Goal: Information Seeking & Learning: Check status

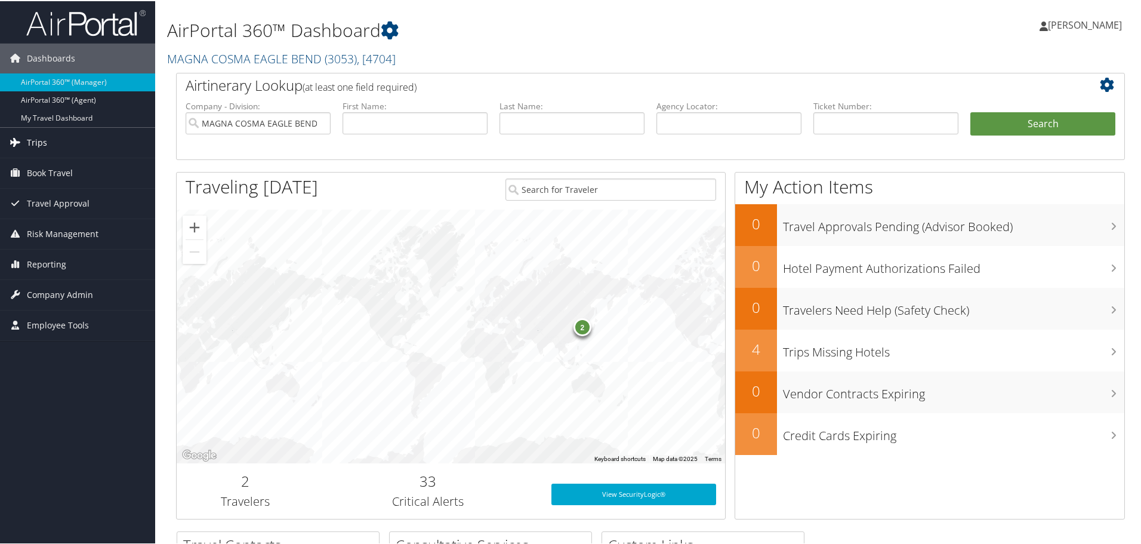
click at [27, 138] on span "Trips" at bounding box center [37, 141] width 20 height 30
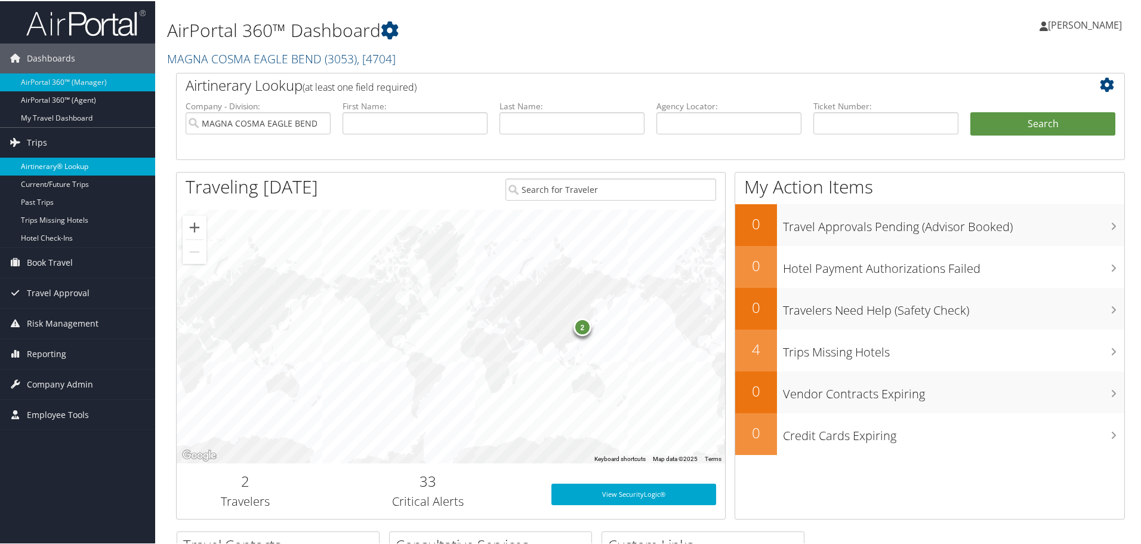
click at [41, 161] on link "Airtinerary® Lookup" at bounding box center [77, 165] width 155 height 18
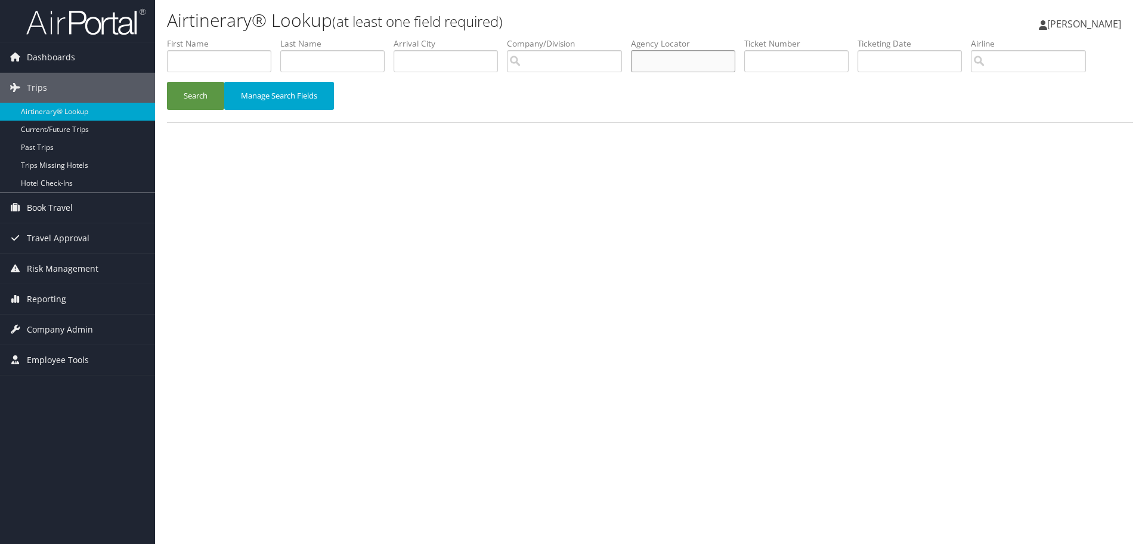
click at [705, 57] on input "text" at bounding box center [683, 61] width 104 height 22
type input "dbd9jq"
click at [197, 109] on button "Search" at bounding box center [195, 96] width 57 height 28
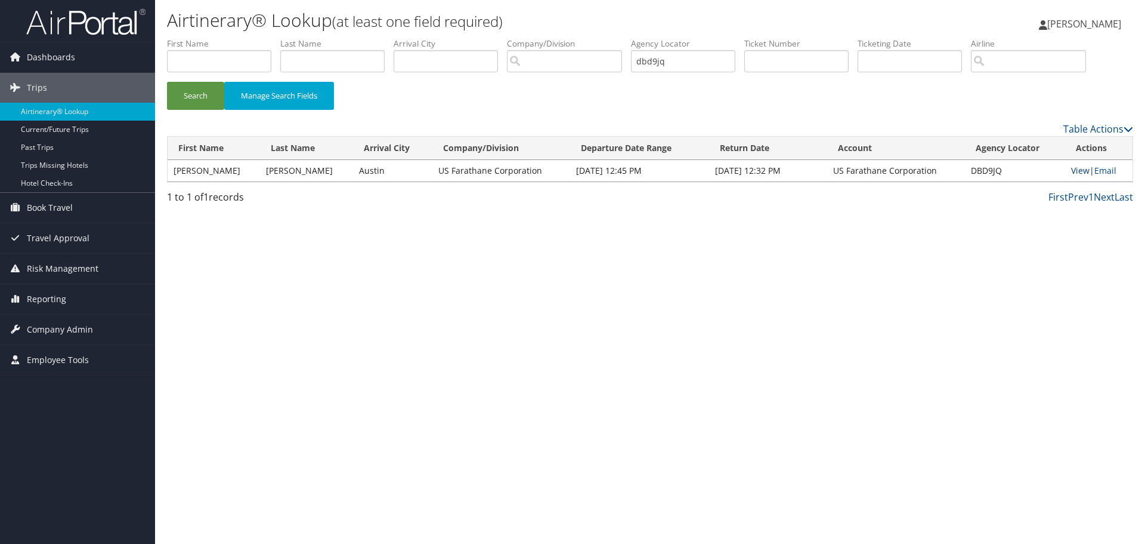
click at [1074, 168] on link "View" at bounding box center [1080, 170] width 18 height 11
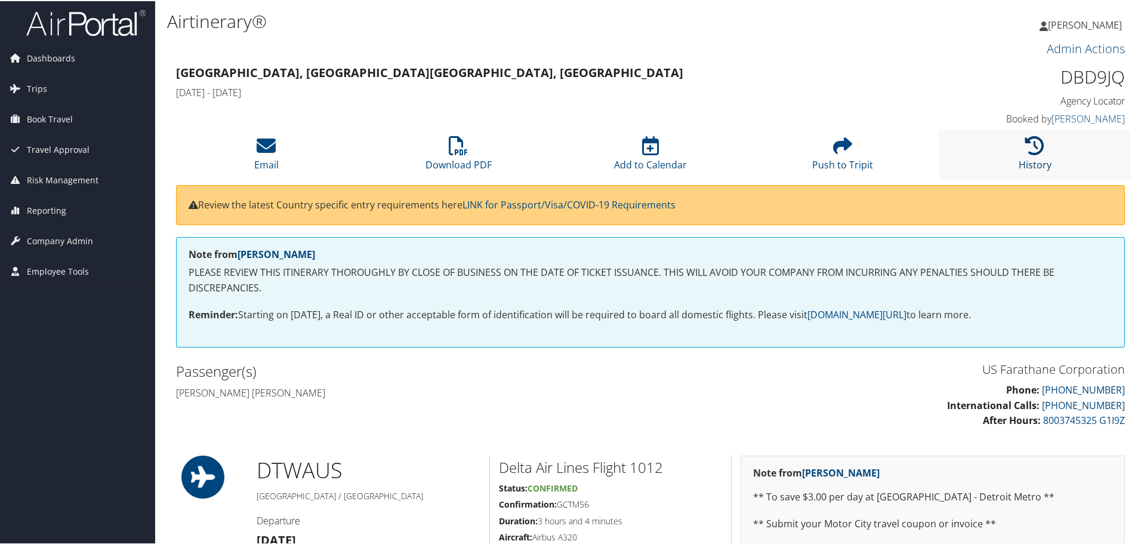
click at [1032, 146] on icon at bounding box center [1034, 144] width 19 height 19
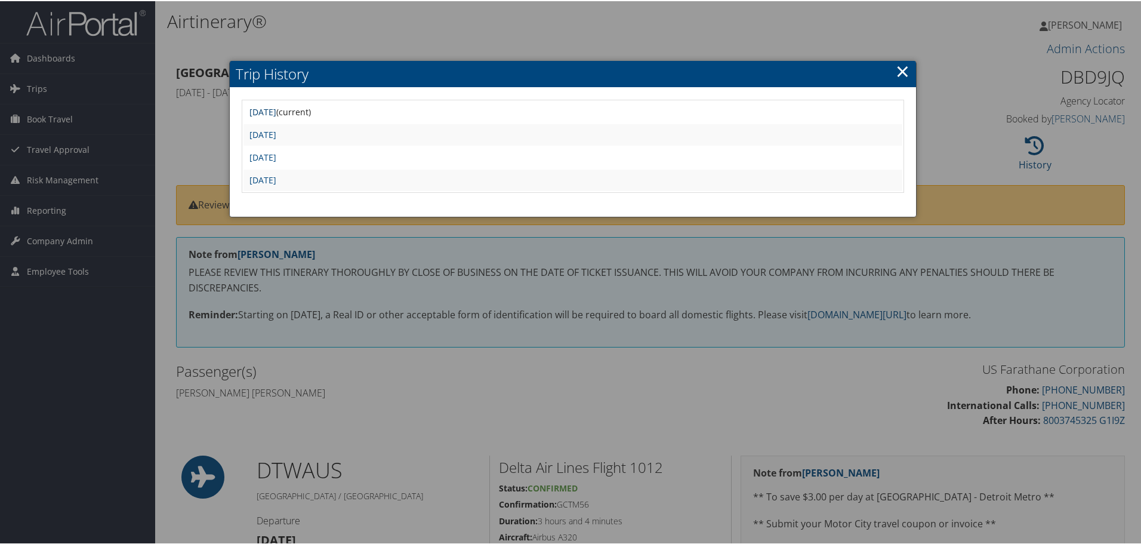
click at [276, 113] on link "Fri Sep 5 12:22:47 MDT 2025" at bounding box center [262, 110] width 27 height 11
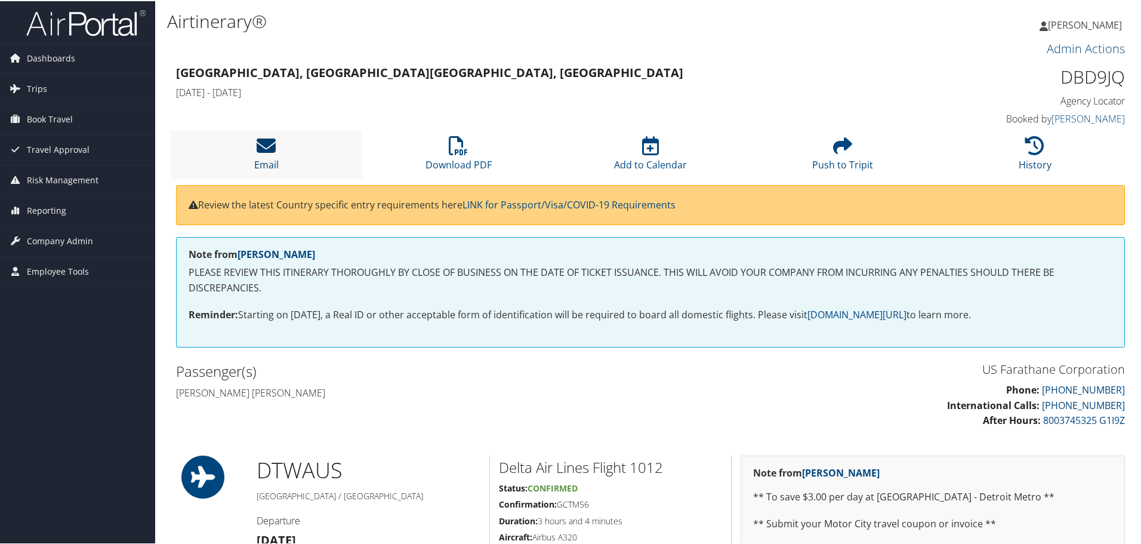
click at [265, 142] on icon at bounding box center [266, 144] width 19 height 19
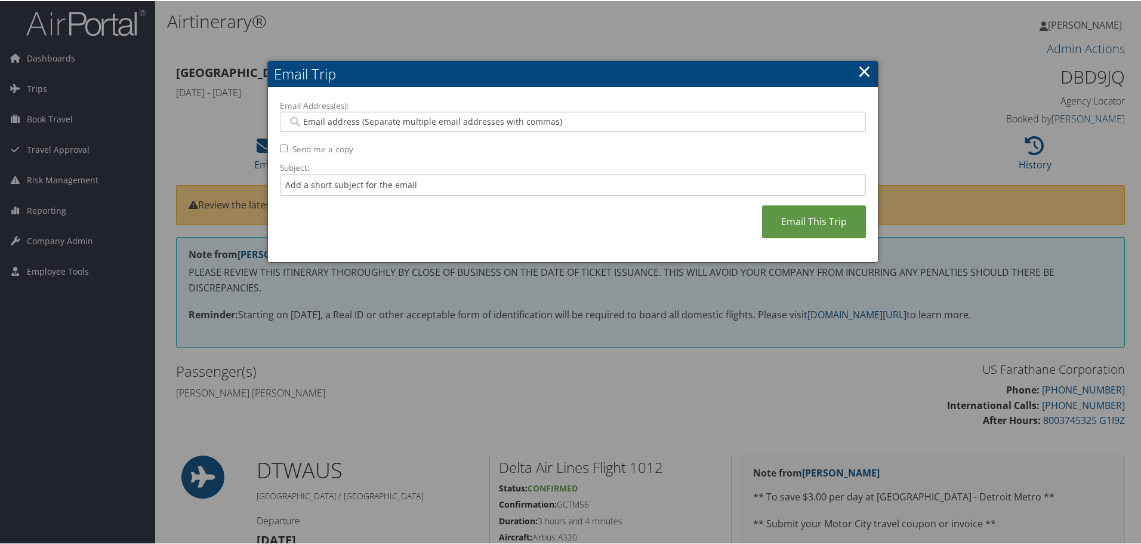
click at [858, 76] on link "×" at bounding box center [864, 70] width 14 height 24
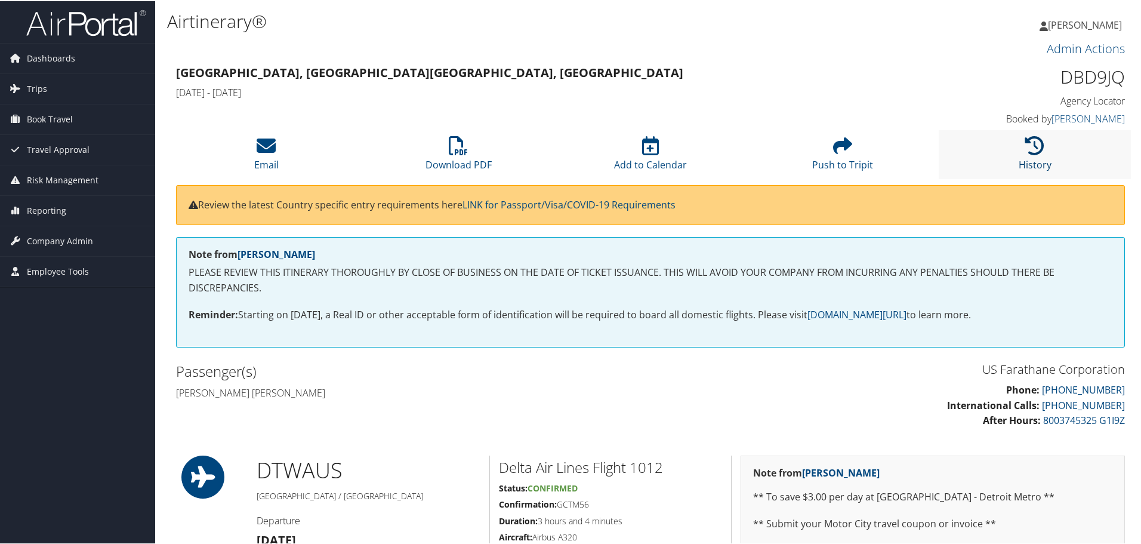
click at [1036, 143] on icon at bounding box center [1034, 144] width 19 height 19
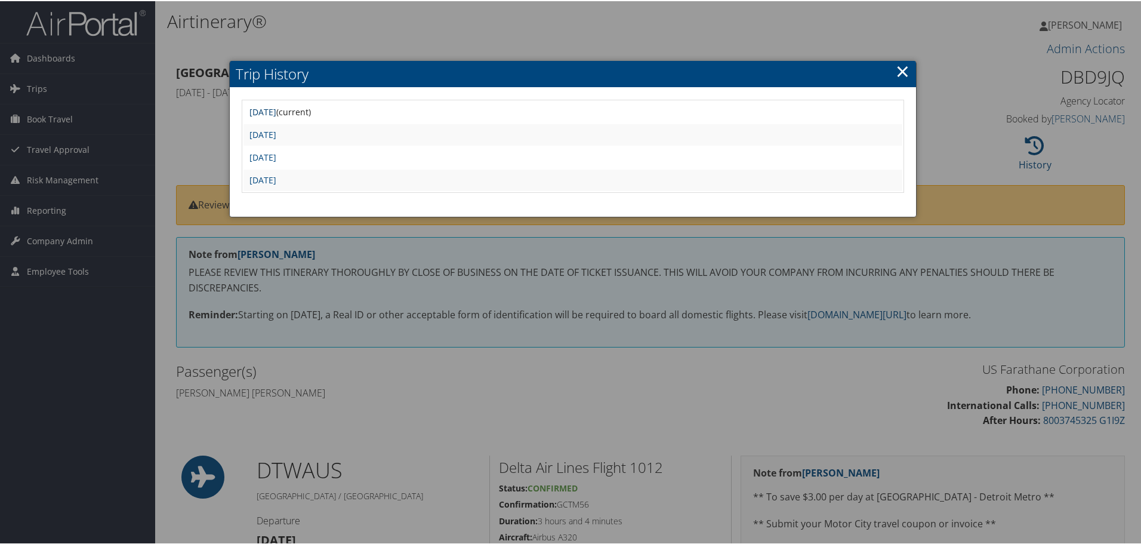
click at [276, 114] on link "Fri Sep 5 12:22:47 MDT 2025" at bounding box center [262, 110] width 27 height 11
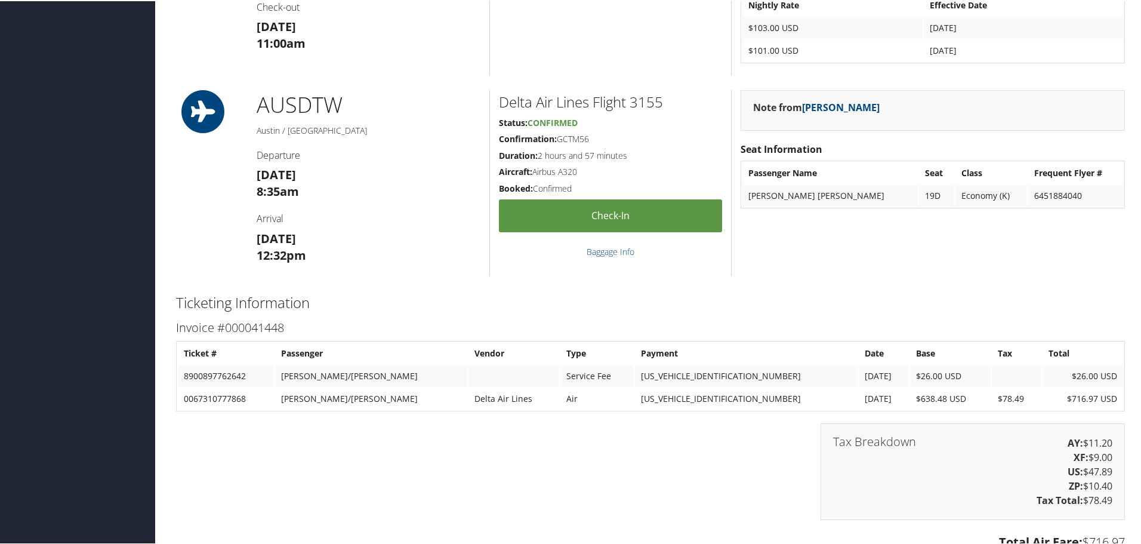
scroll to position [656, 0]
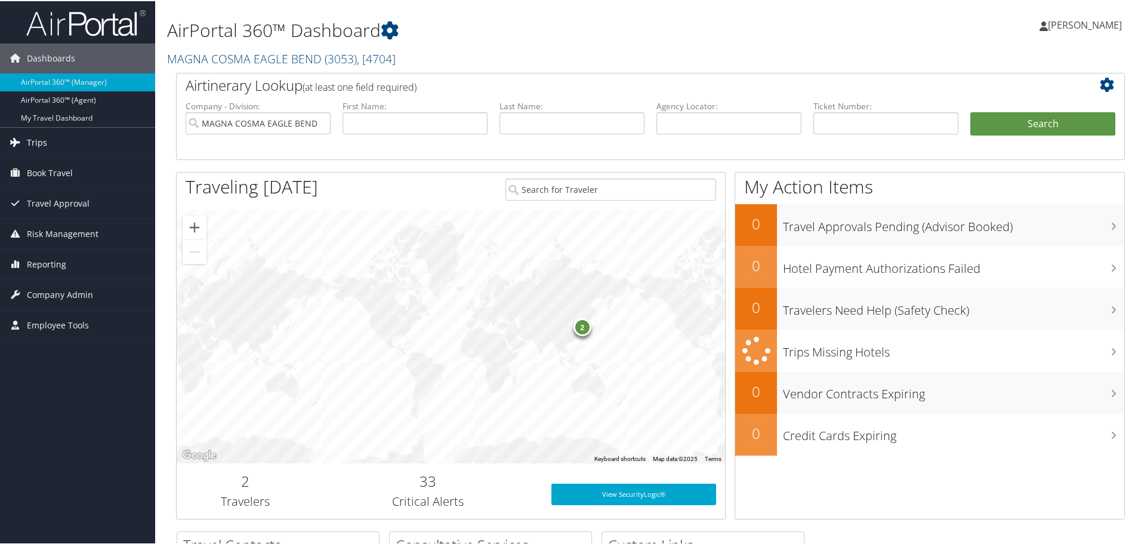
click at [36, 142] on span "Trips" at bounding box center [37, 141] width 20 height 30
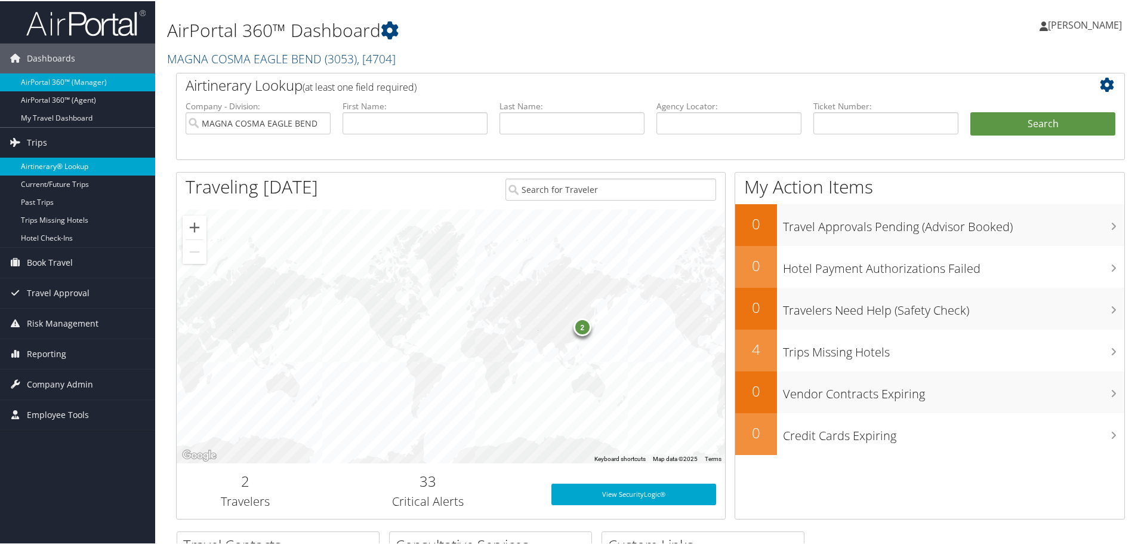
click at [36, 162] on link "Airtinerary® Lookup" at bounding box center [77, 165] width 155 height 18
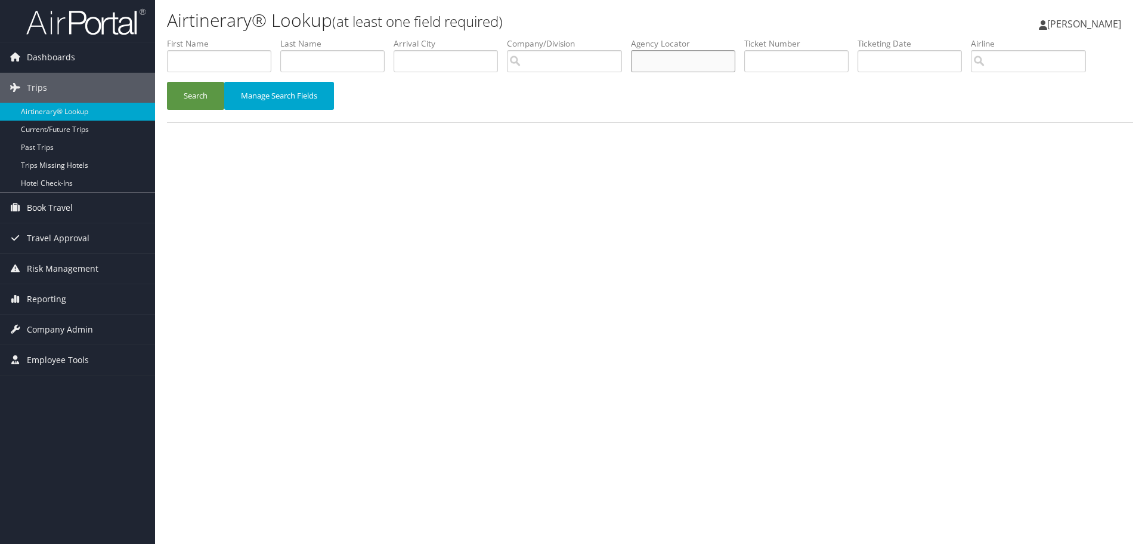
click at [688, 60] on input "text" at bounding box center [683, 61] width 104 height 22
type input "dbd9jq"
click at [190, 94] on button "Search" at bounding box center [195, 96] width 57 height 28
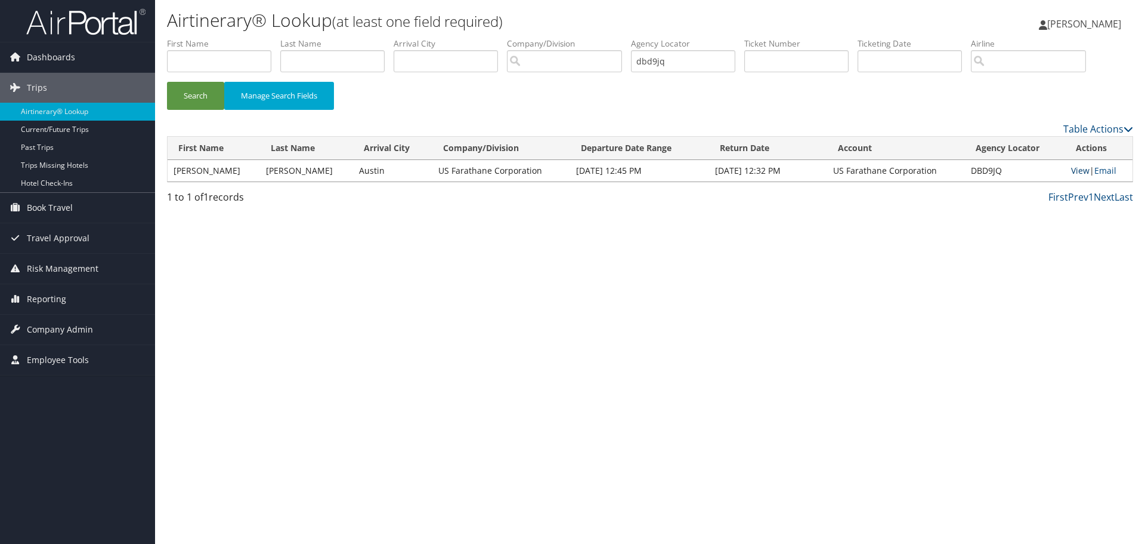
click at [1079, 169] on link "View" at bounding box center [1080, 170] width 18 height 11
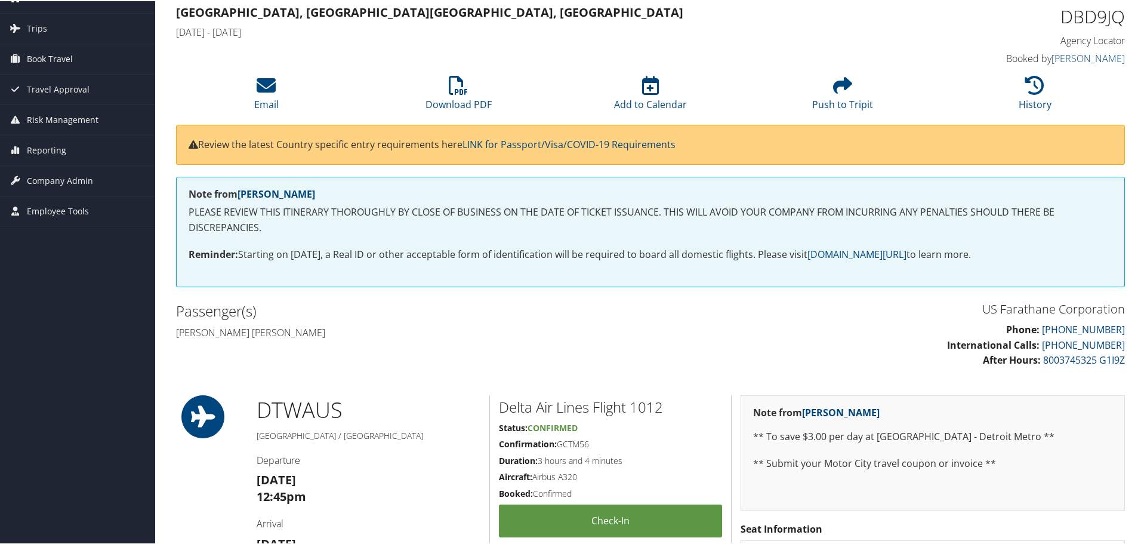
scroll to position [60, 0]
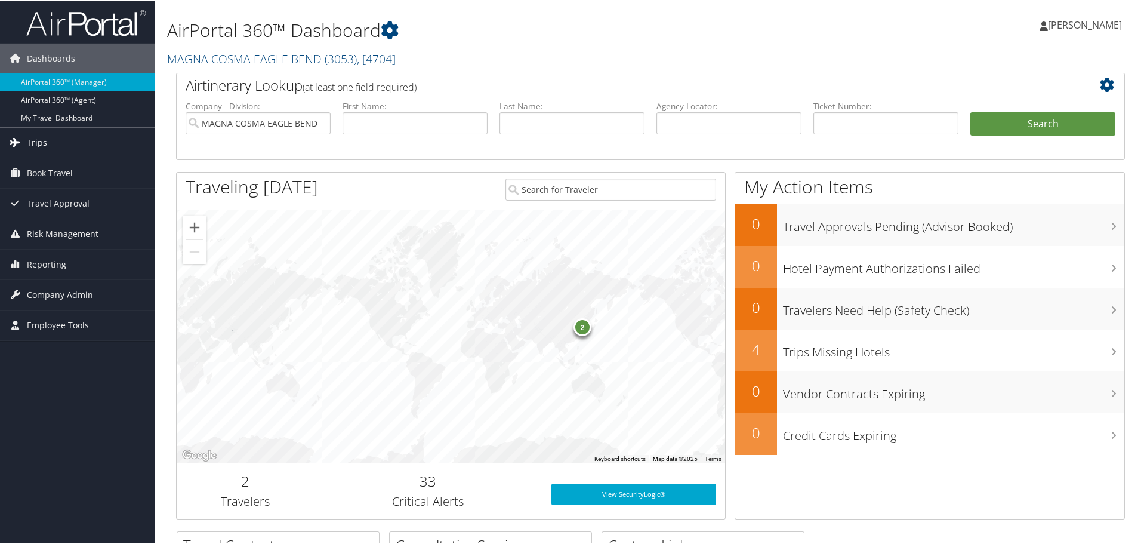
click at [27, 140] on span "Trips" at bounding box center [37, 141] width 20 height 30
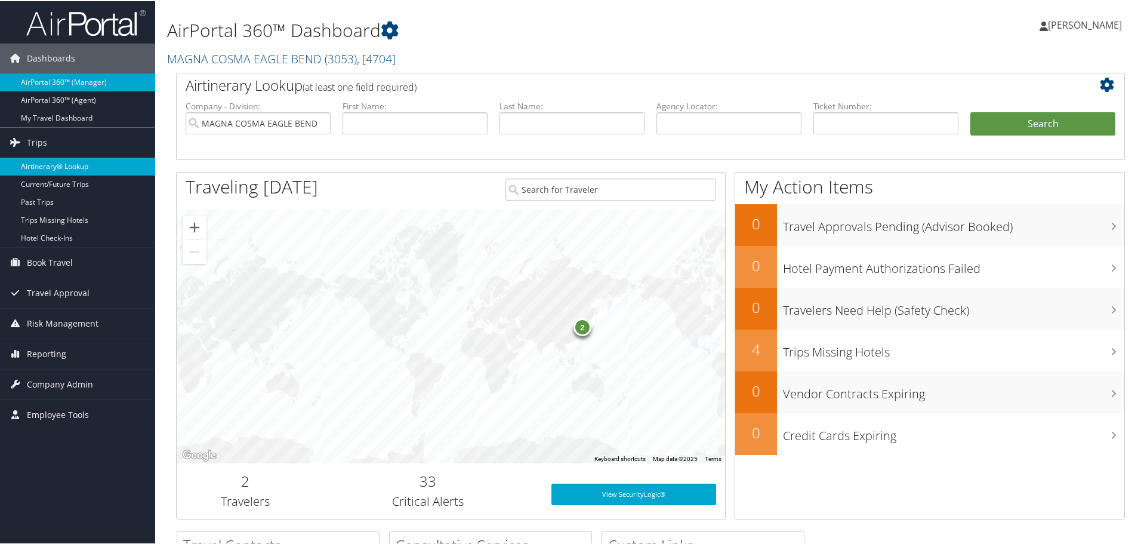
click at [48, 164] on link "Airtinerary® Lookup" at bounding box center [77, 165] width 155 height 18
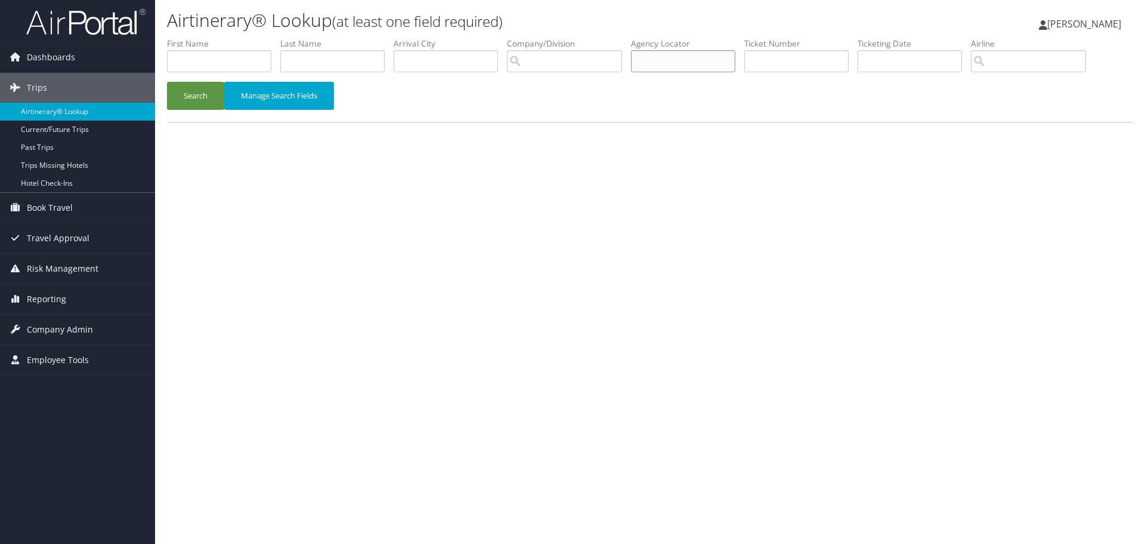
paste input "DBD9JQ"
type input "DBD9JQ"
click at [196, 95] on button "Search" at bounding box center [195, 96] width 57 height 28
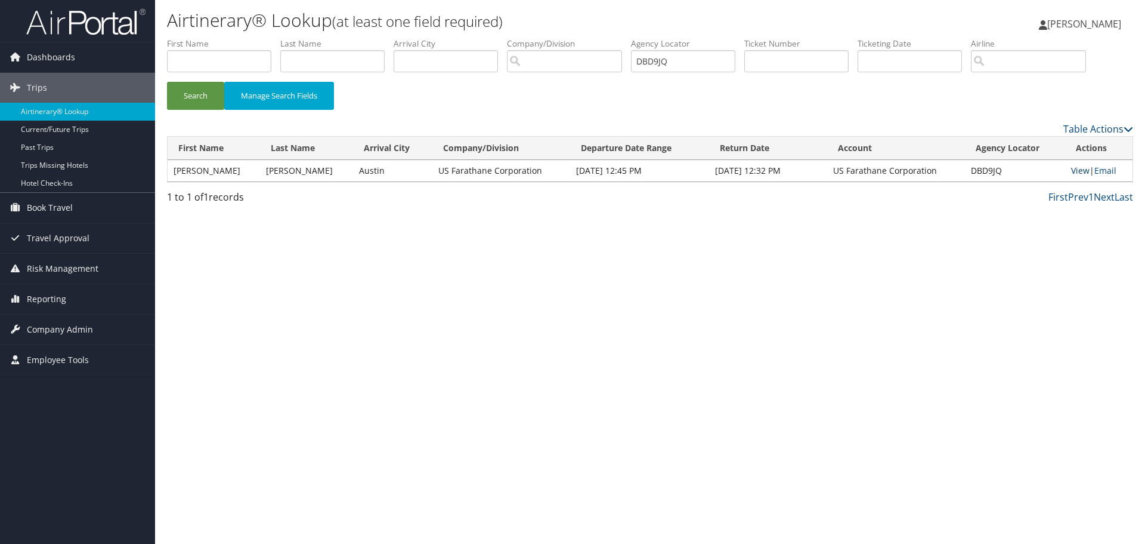
click at [1074, 169] on link "View" at bounding box center [1080, 170] width 18 height 11
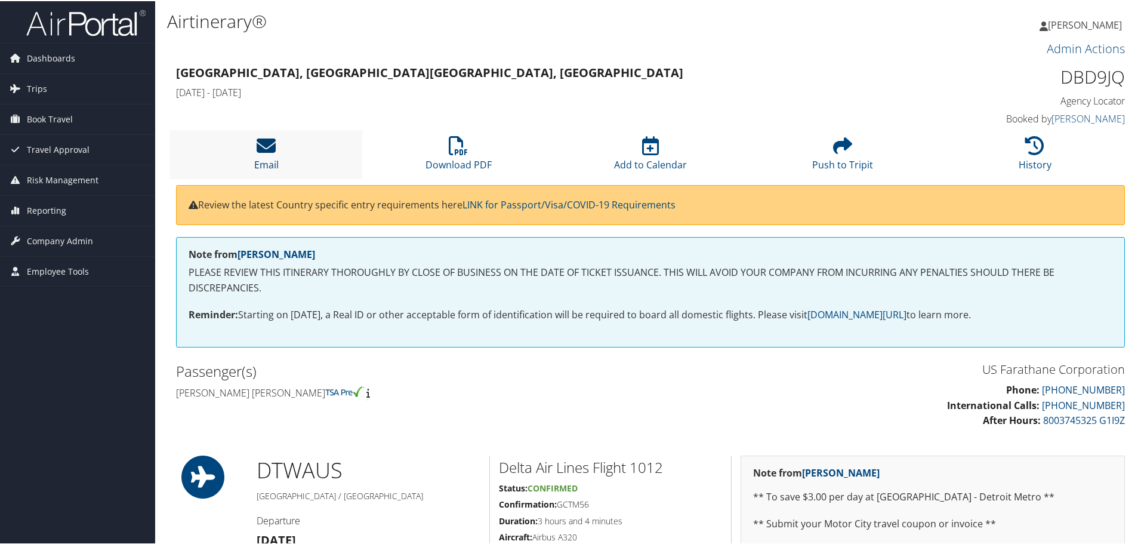
click at [271, 143] on icon at bounding box center [266, 144] width 19 height 19
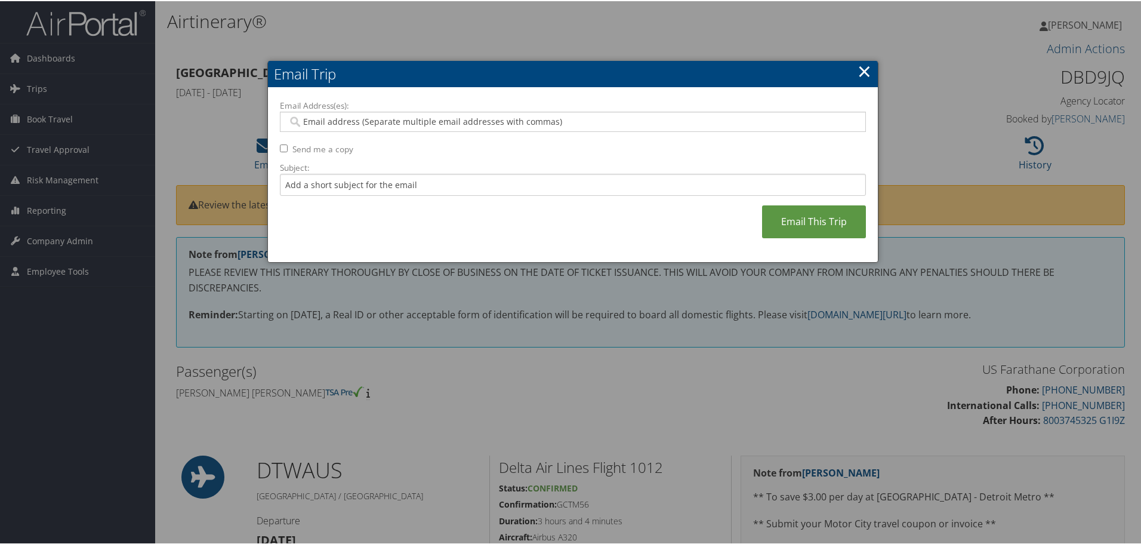
paste input "[EMAIL_ADDRESS][DOMAIN_NAME]"
type input "[EMAIL_ADDRESS][DOMAIN_NAME]"
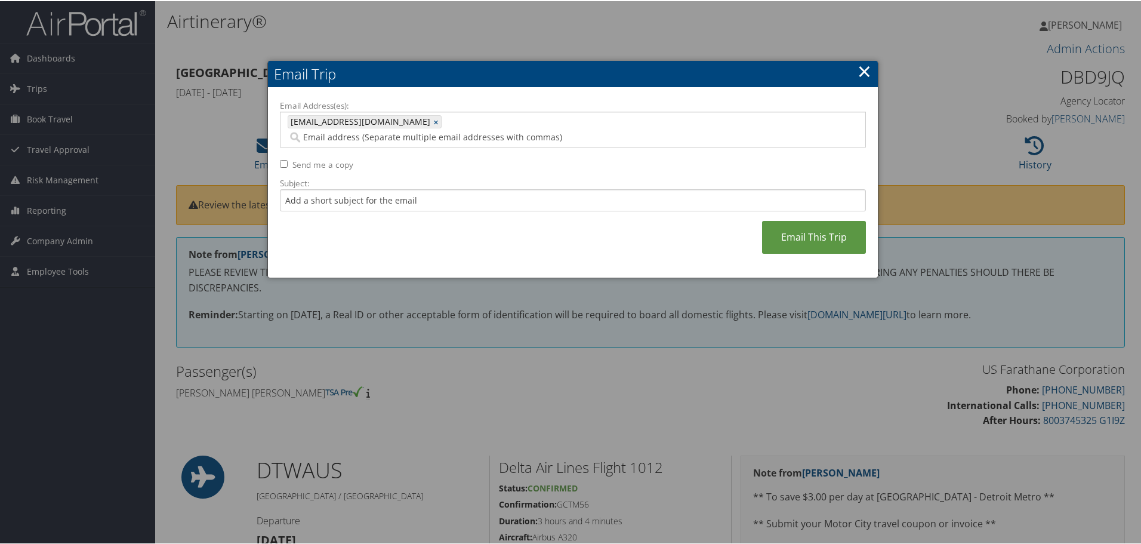
click at [282, 159] on input "Send me a copy" at bounding box center [284, 163] width 8 height 8
checkbox input "true"
click at [826, 220] on link "Email This Trip" at bounding box center [814, 236] width 104 height 33
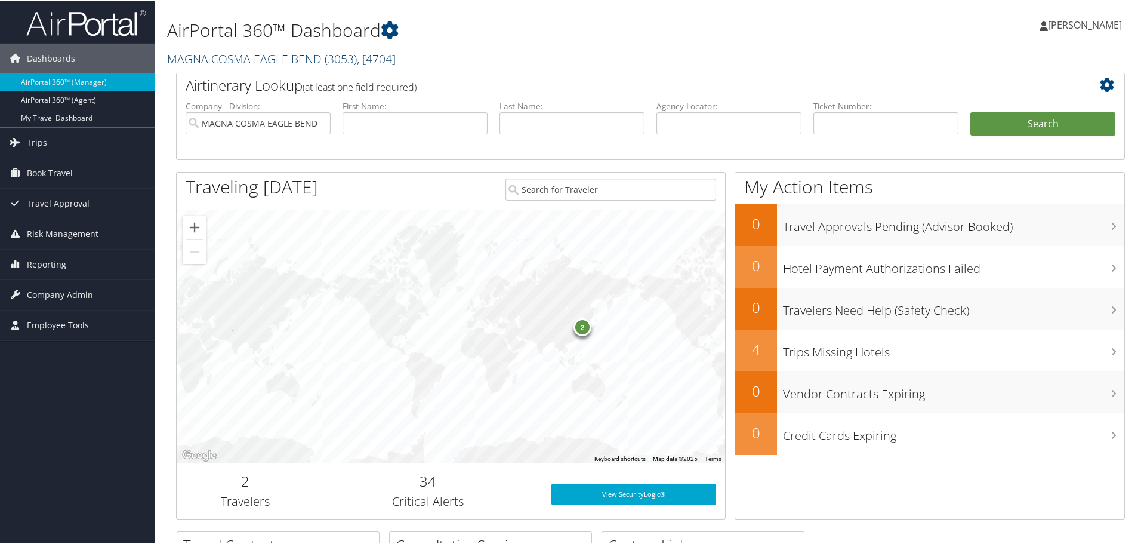
click at [319, 58] on link "MAGNA COSMA EAGLE BEND ( 3053 ) , [ 4704 ]" at bounding box center [281, 58] width 228 height 16
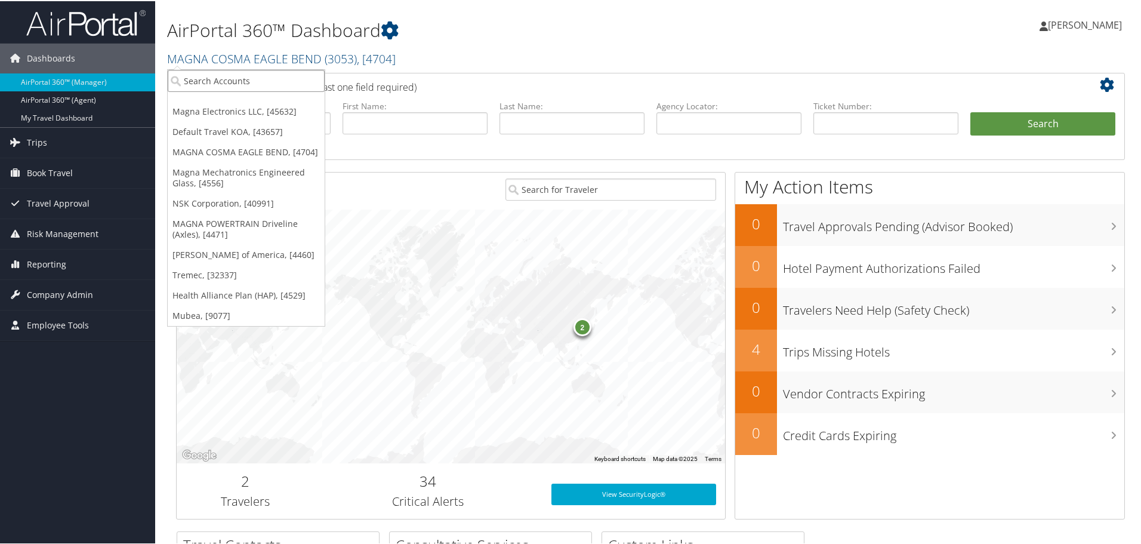
click at [297, 76] on input "search" at bounding box center [246, 80] width 157 height 22
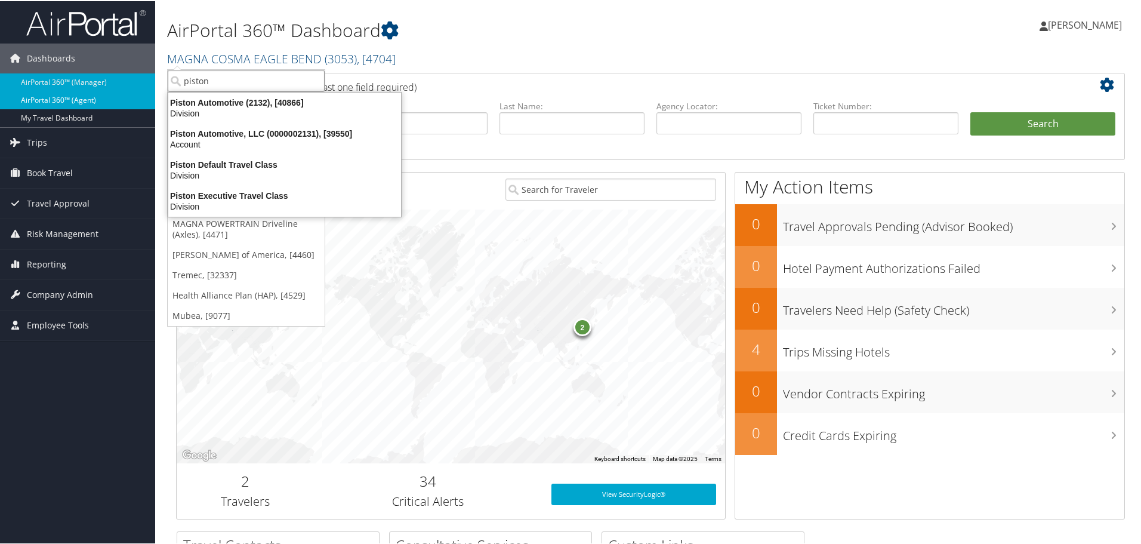
type input "piston"
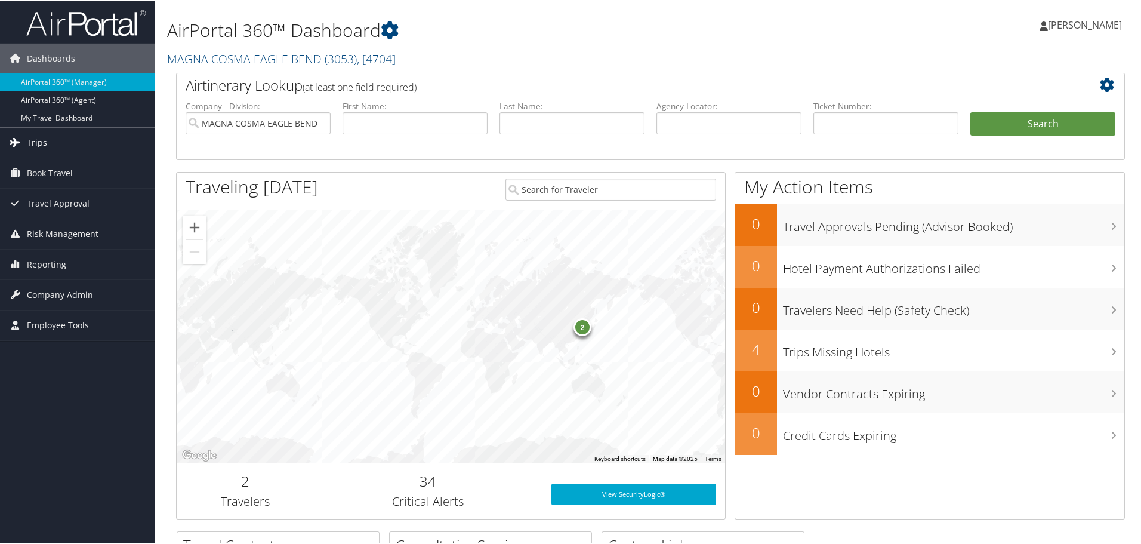
click at [39, 143] on span "Trips" at bounding box center [37, 141] width 20 height 30
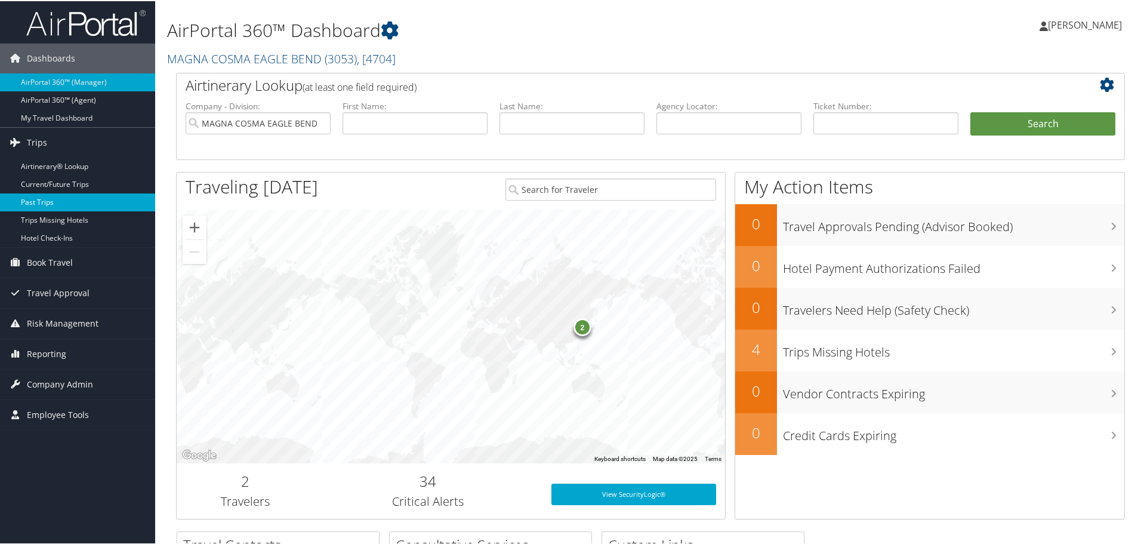
click at [107, 208] on link "Past Trips" at bounding box center [77, 201] width 155 height 18
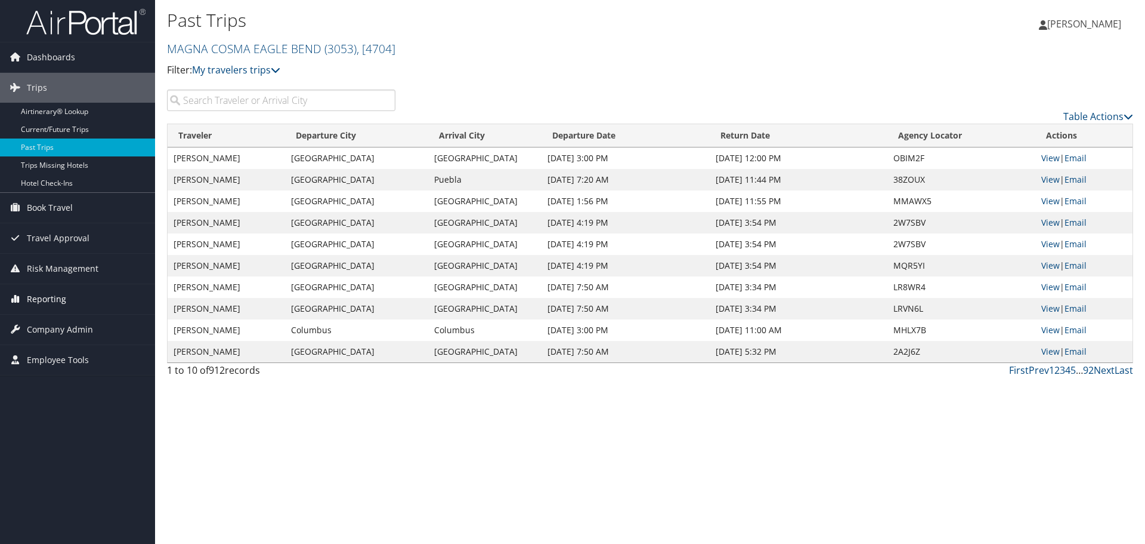
click at [44, 295] on span "Reporting" at bounding box center [46, 299] width 39 height 30
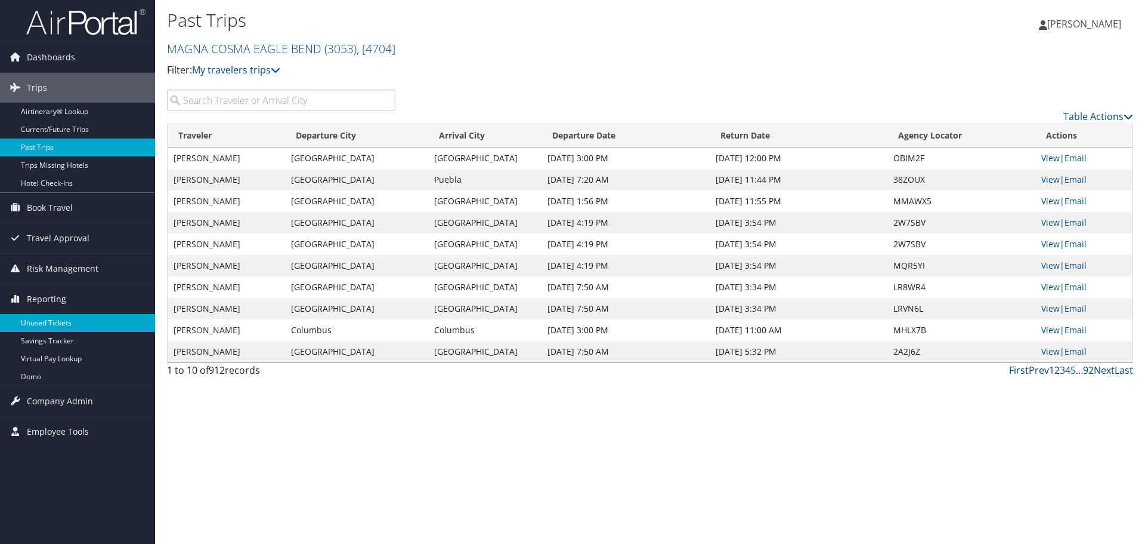
click at [44, 320] on link "Unused Tickets" at bounding box center [77, 323] width 155 height 18
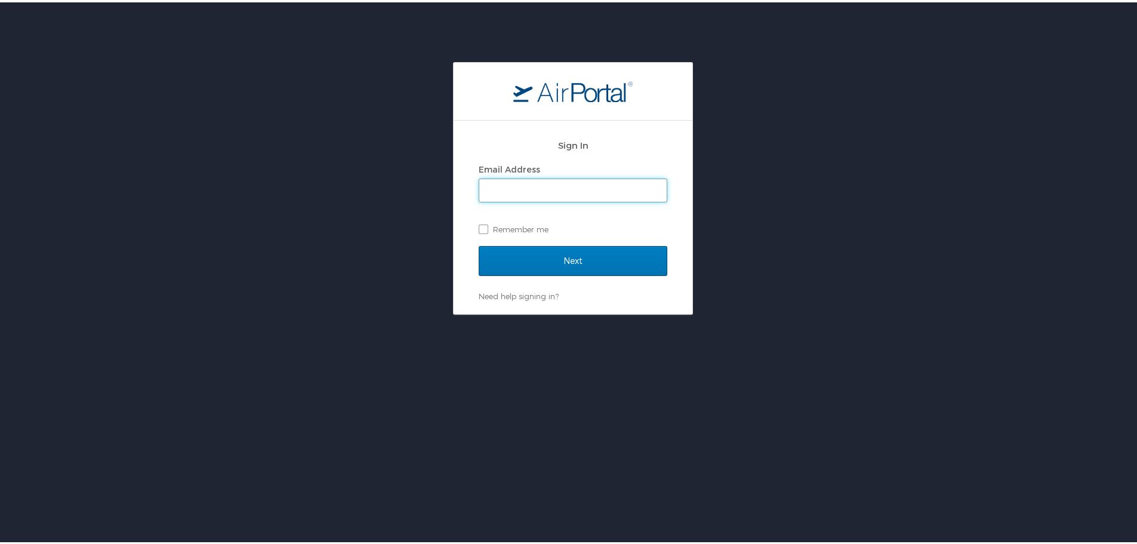
click at [540, 195] on input "Email Address" at bounding box center [572, 188] width 187 height 23
type input "jclark@hmhf.com"
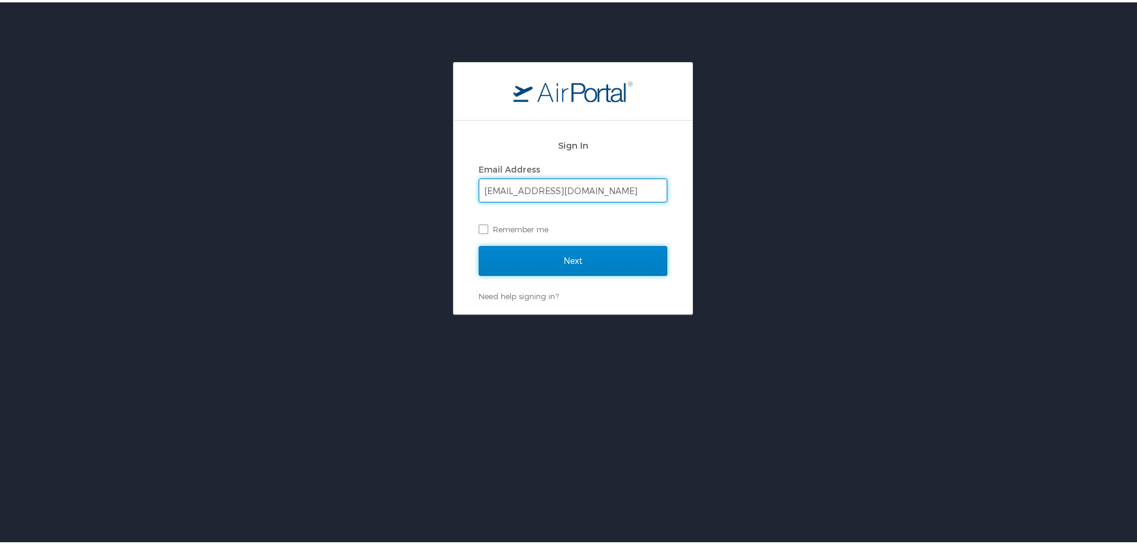
click at [576, 267] on input "Next" at bounding box center [572, 258] width 189 height 30
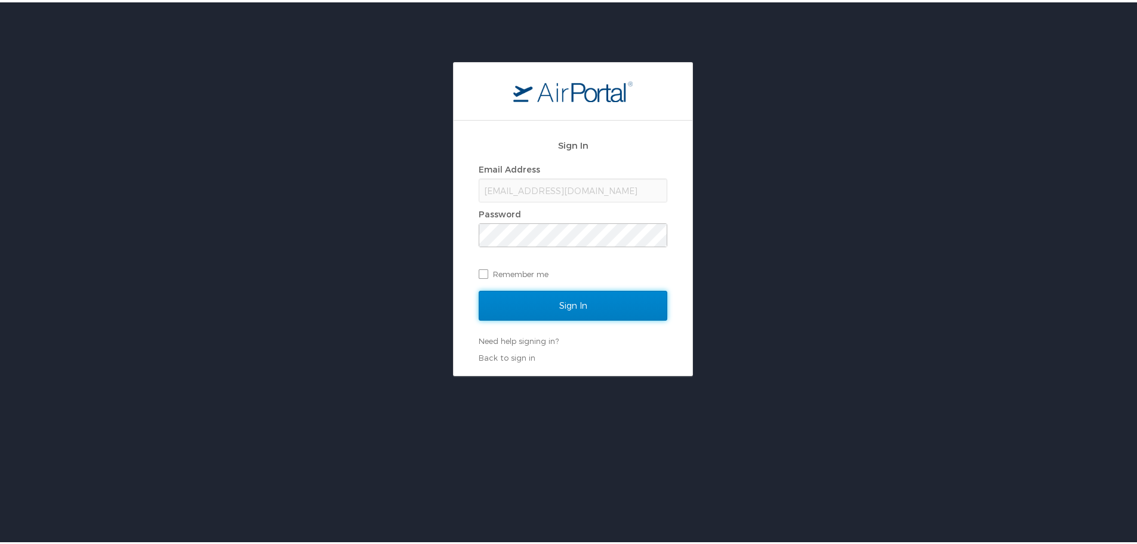
click at [581, 305] on input "Sign In" at bounding box center [572, 303] width 189 height 30
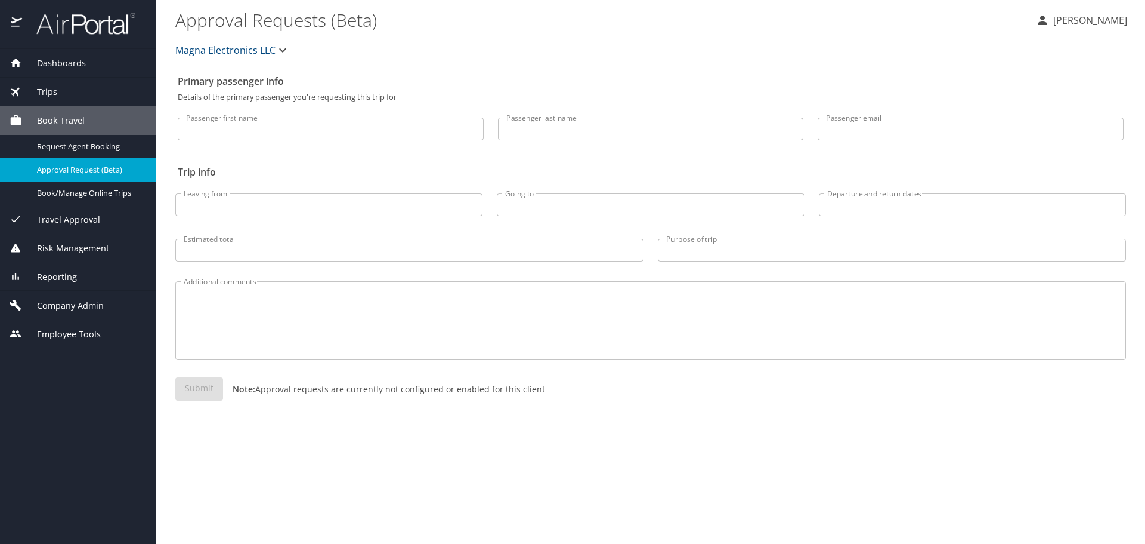
select select "US"
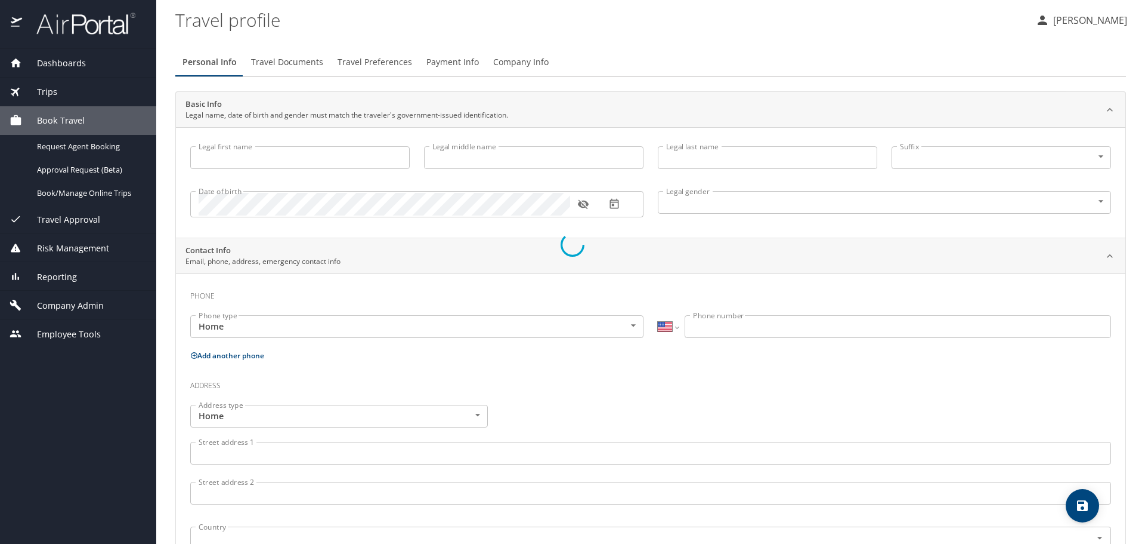
type input "Jill"
type input "Clark"
type input "Female"
select select "US"
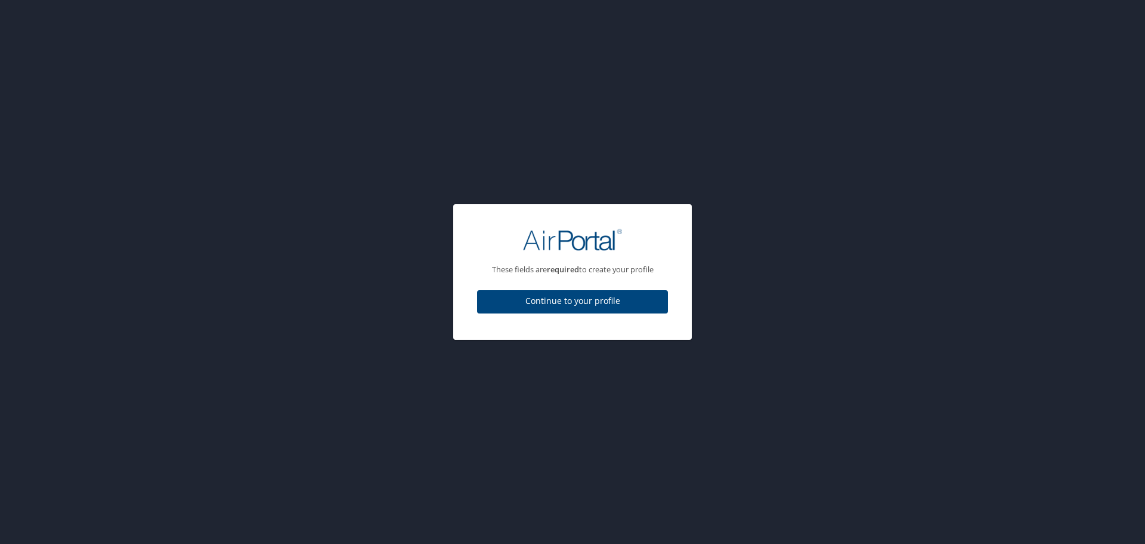
click at [656, 301] on span "Continue to your profile" at bounding box center [573, 301] width 172 height 15
select select "US"
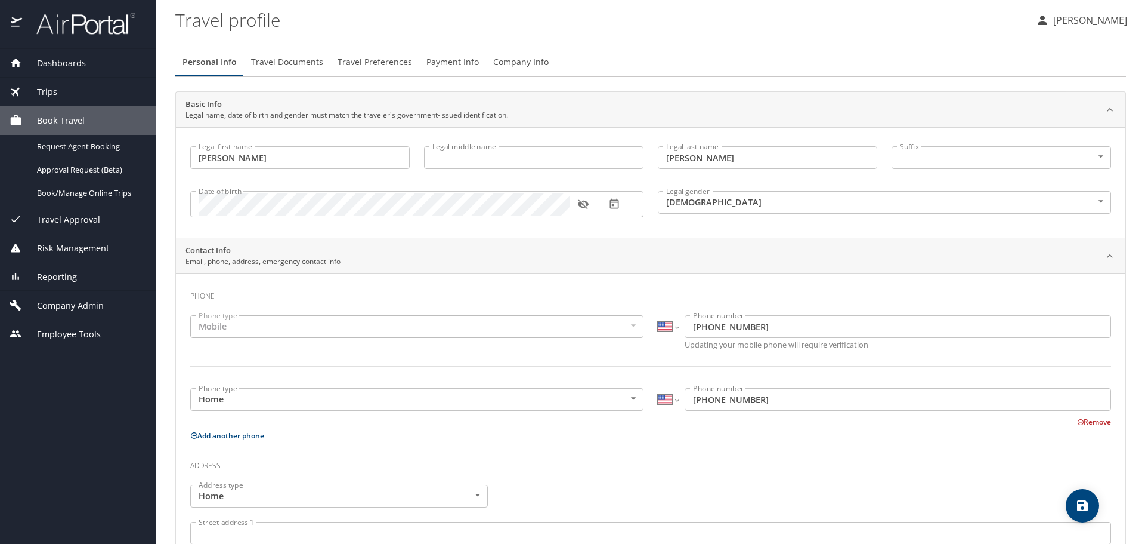
click at [67, 277] on span "Reporting" at bounding box center [49, 276] width 55 height 13
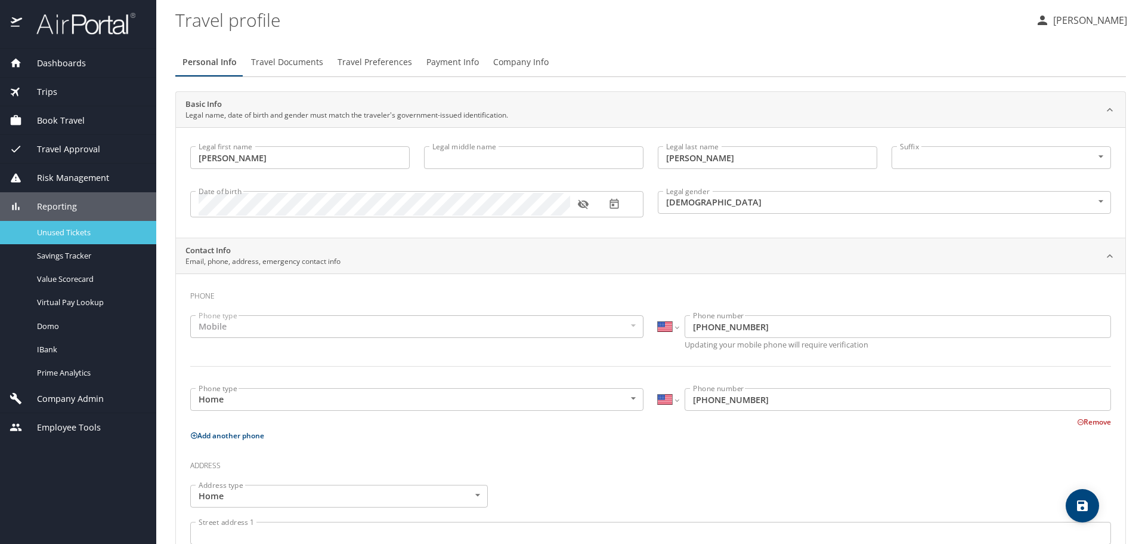
click at [72, 236] on span "Unused Tickets" at bounding box center [89, 232] width 105 height 11
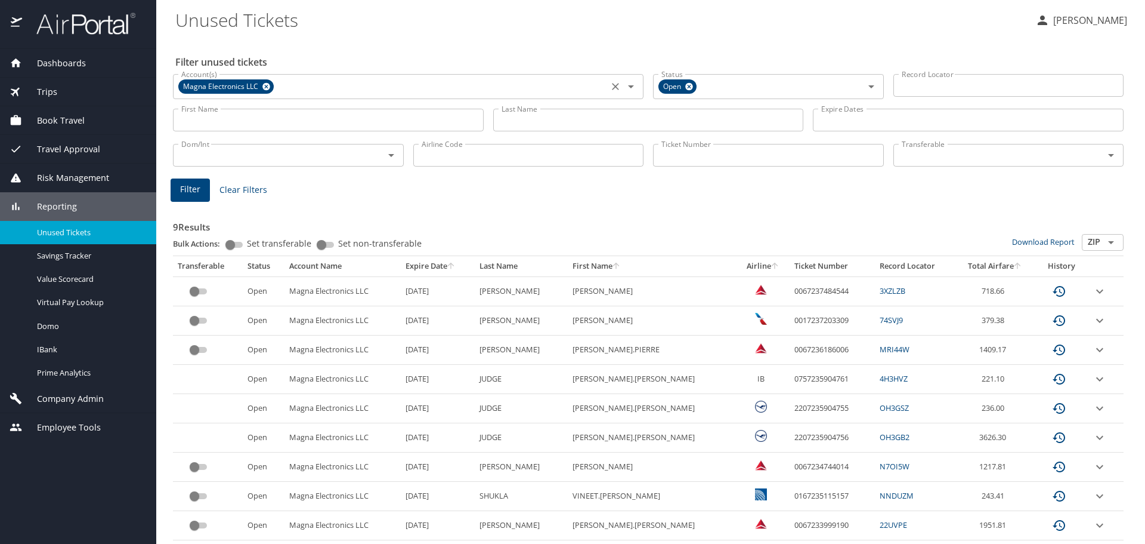
click at [266, 87] on icon at bounding box center [266, 86] width 9 height 13
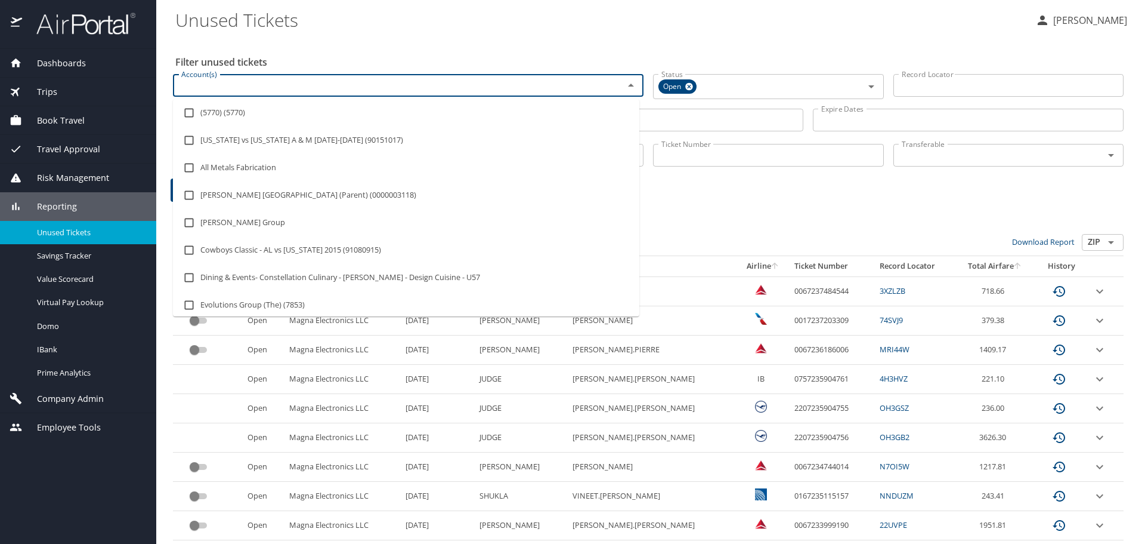
click at [266, 86] on input "Account(s)" at bounding box center [391, 86] width 428 height 16
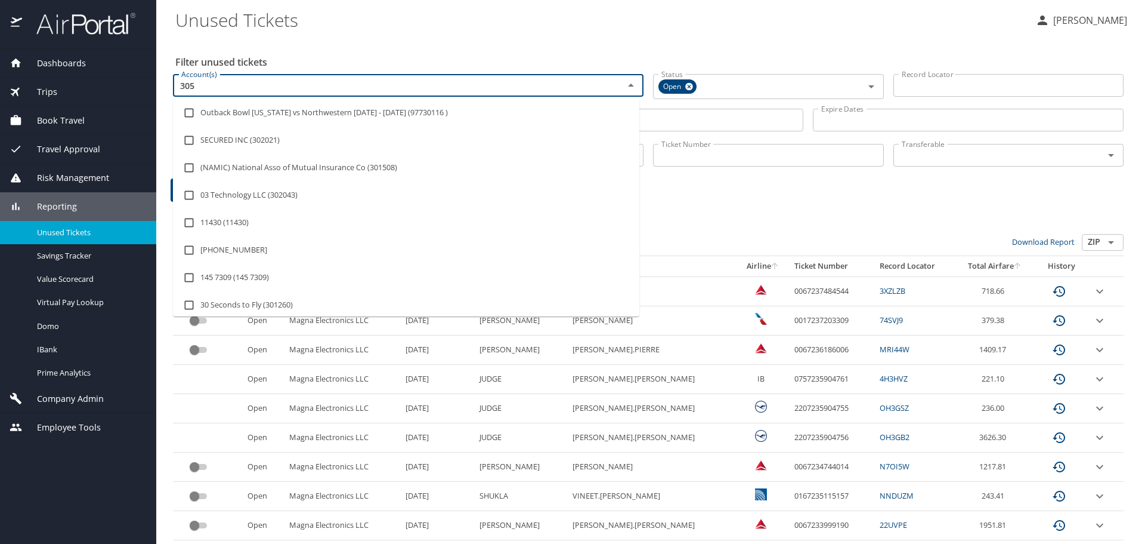
type input "3055"
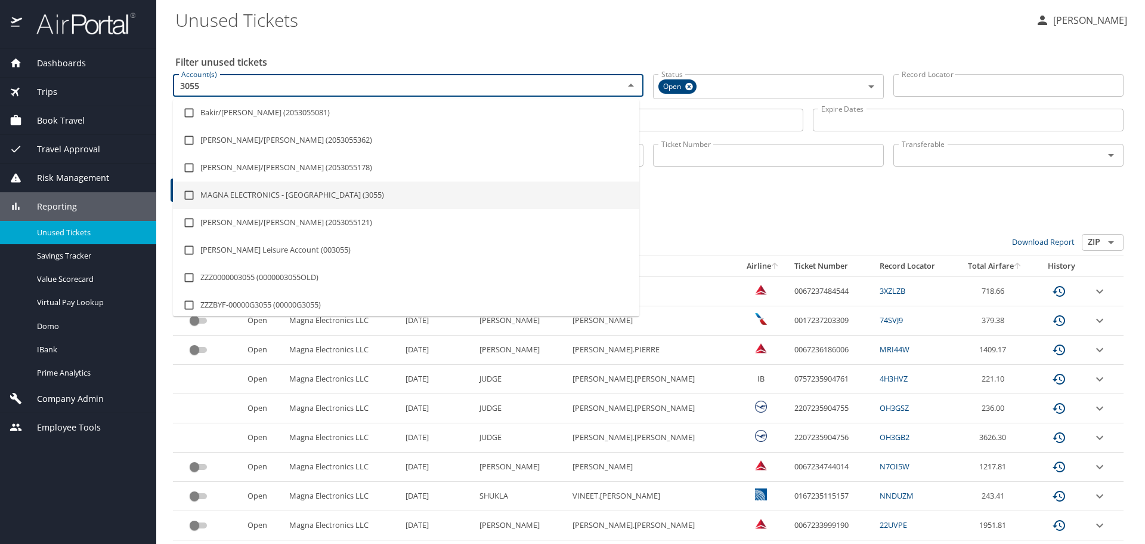
click at [237, 189] on li "MAGNA ELECTRONICS - [GEOGRAPHIC_DATA] (3055)" at bounding box center [406, 194] width 467 height 27
checkbox input "true"
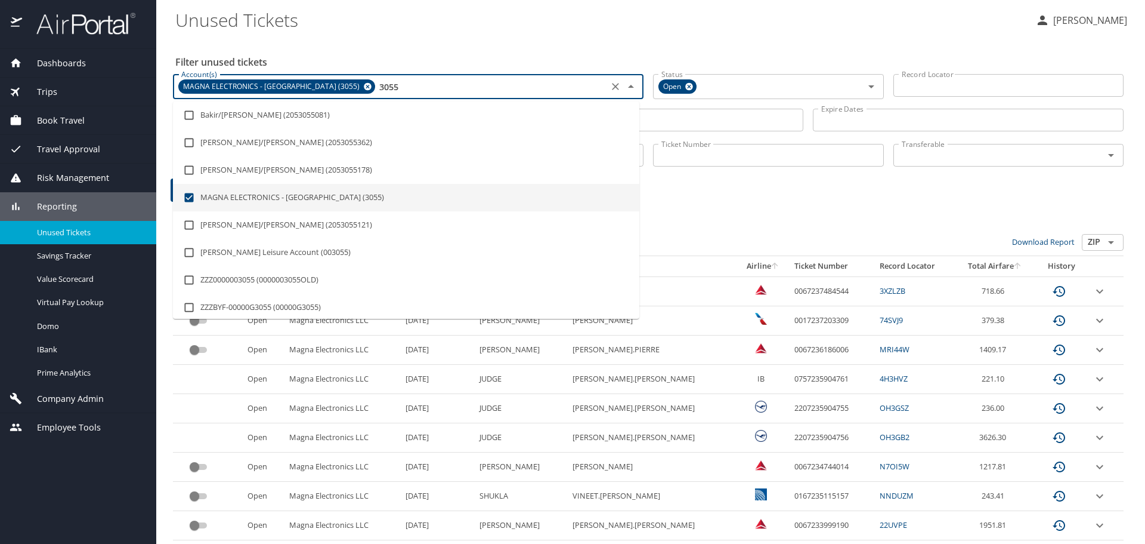
type input "3055"
click at [691, 210] on div "9 Results Bulk Actions: Set transferable Set non-transferable Download Report Z…" at bounding box center [648, 388] width 951 height 368
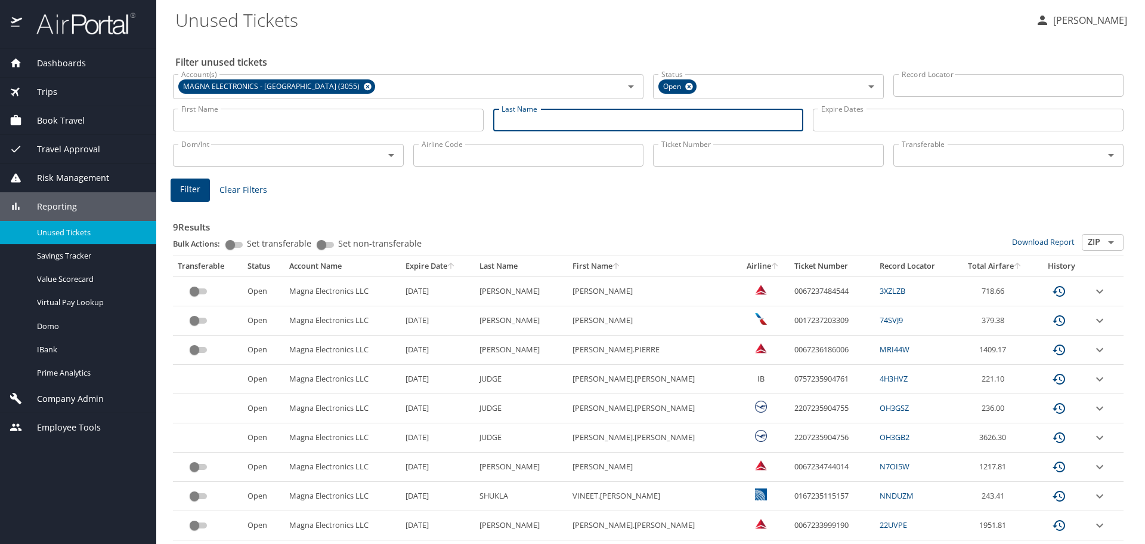
click at [548, 122] on input "Last Name" at bounding box center [648, 120] width 311 height 23
type input "buckles"
click at [188, 184] on span "Filter" at bounding box center [190, 189] width 20 height 15
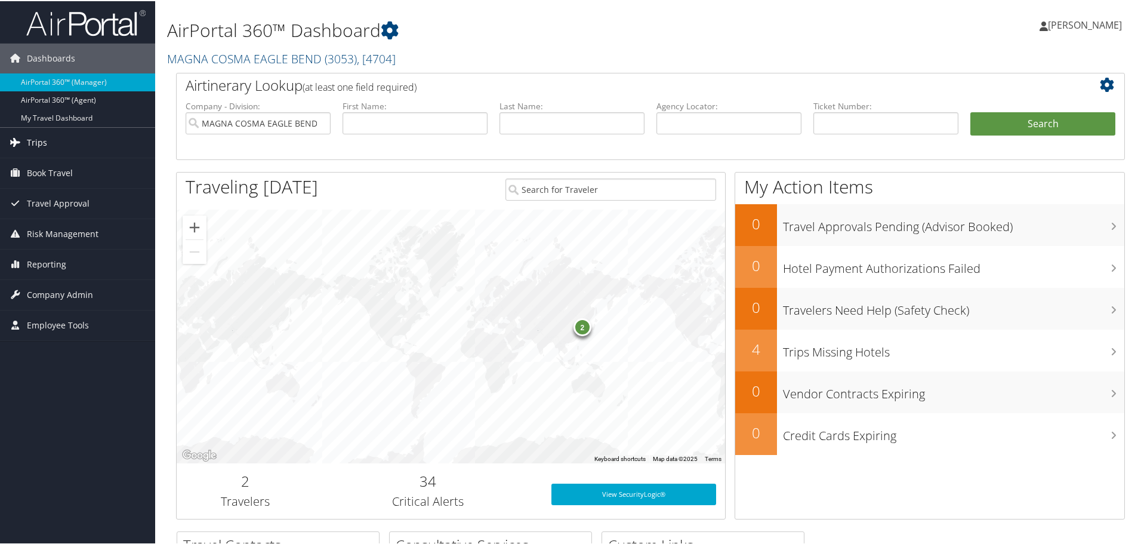
click at [39, 140] on span "Trips" at bounding box center [37, 141] width 20 height 30
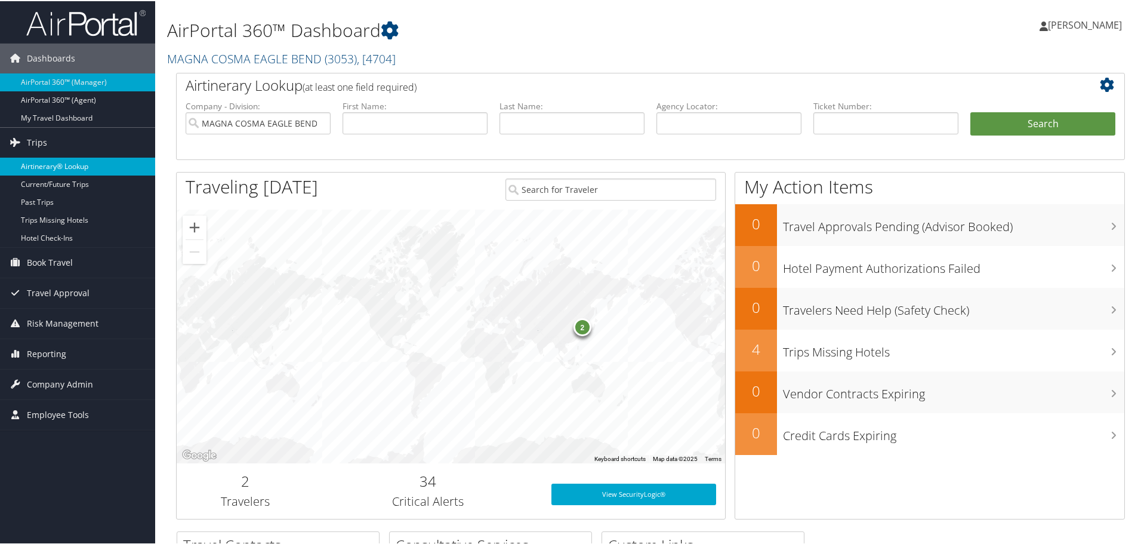
click at [54, 162] on link "Airtinerary® Lookup" at bounding box center [77, 165] width 155 height 18
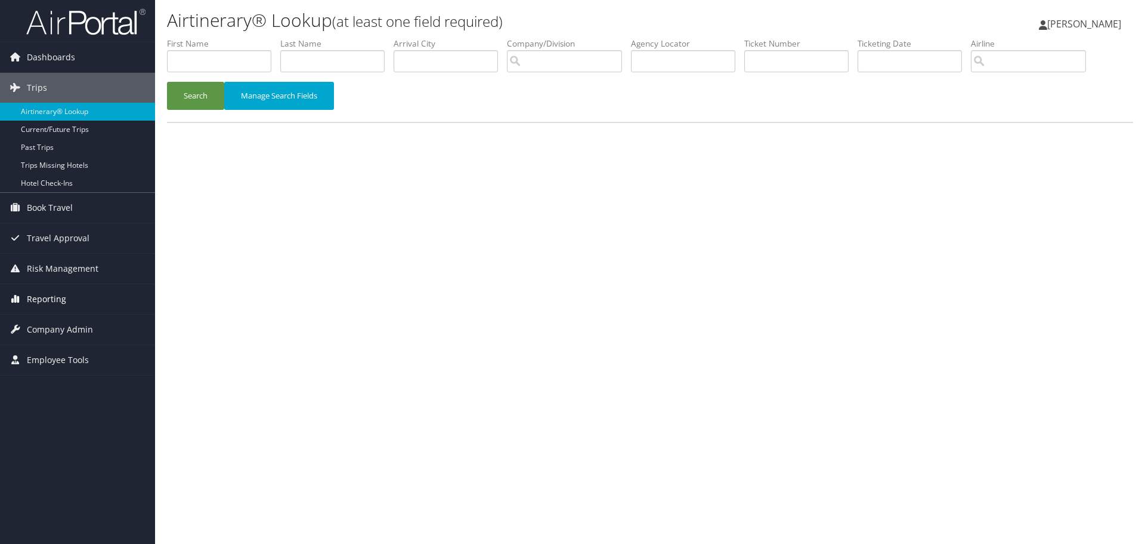
click at [53, 298] on span "Reporting" at bounding box center [46, 299] width 39 height 30
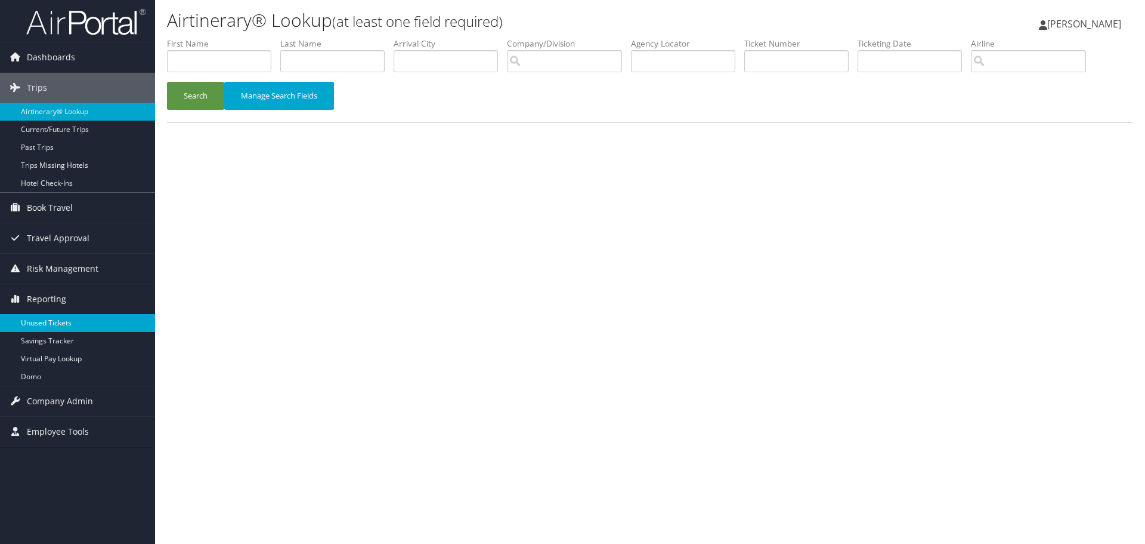
click at [42, 327] on link "Unused Tickets" at bounding box center [77, 323] width 155 height 18
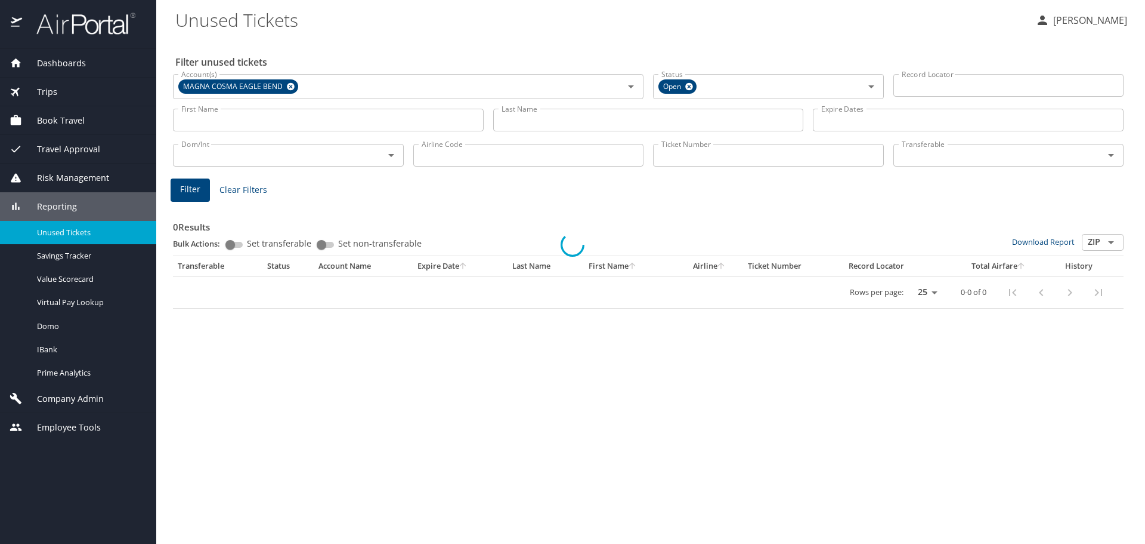
select select "US"
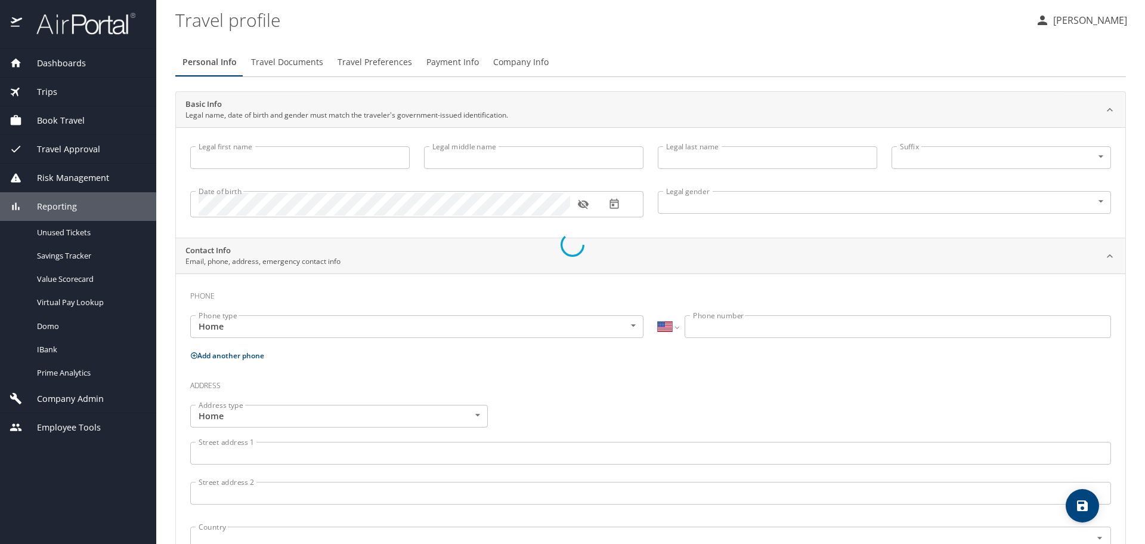
type input "[PERSON_NAME]"
type input "[DEMOGRAPHIC_DATA]"
select select "US"
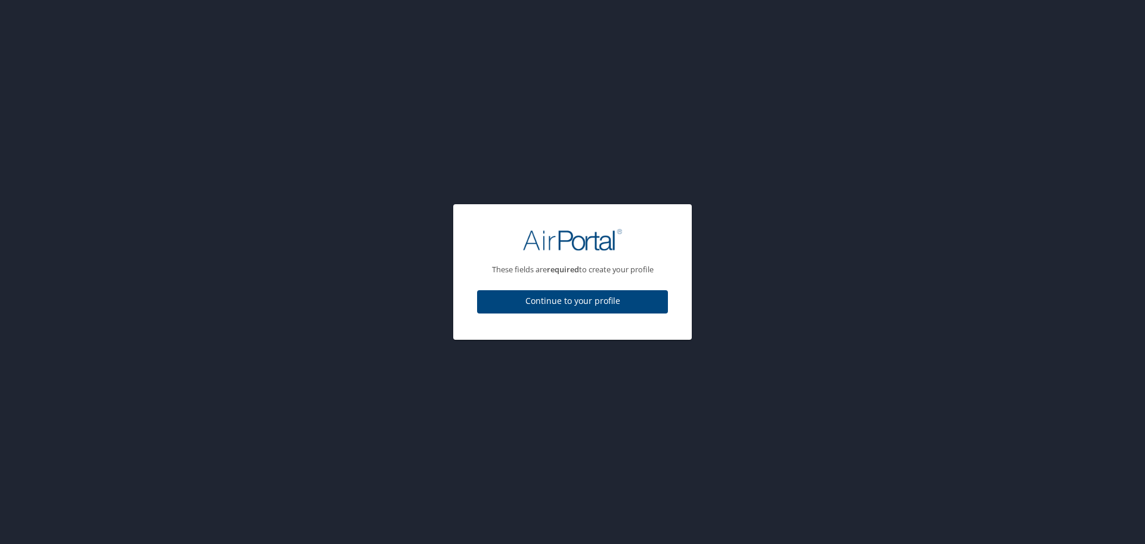
click at [552, 295] on span "Continue to your profile" at bounding box center [573, 301] width 172 height 15
select select "US"
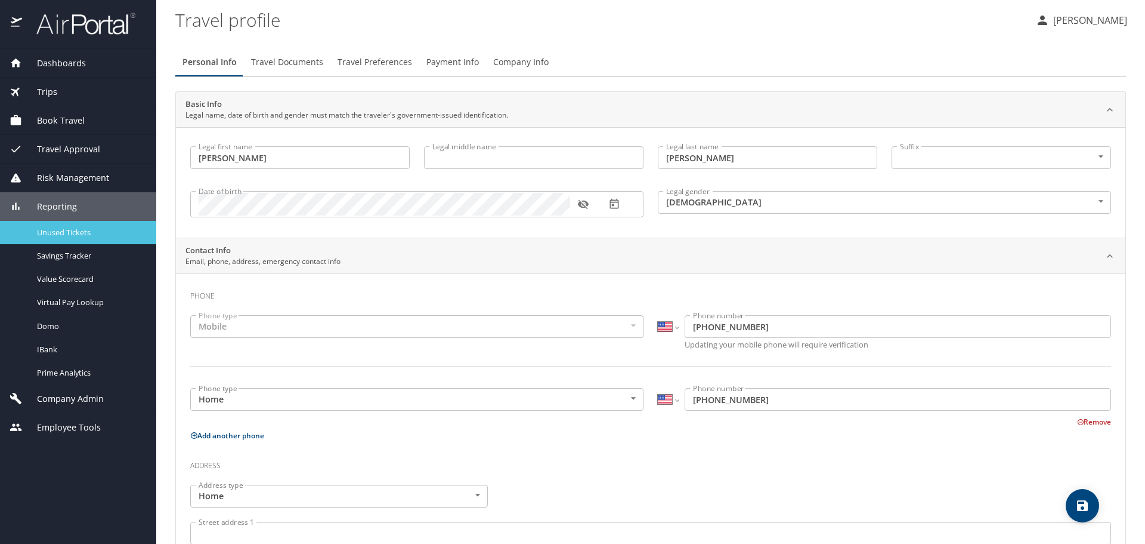
click at [53, 233] on span "Unused Tickets" at bounding box center [89, 232] width 105 height 11
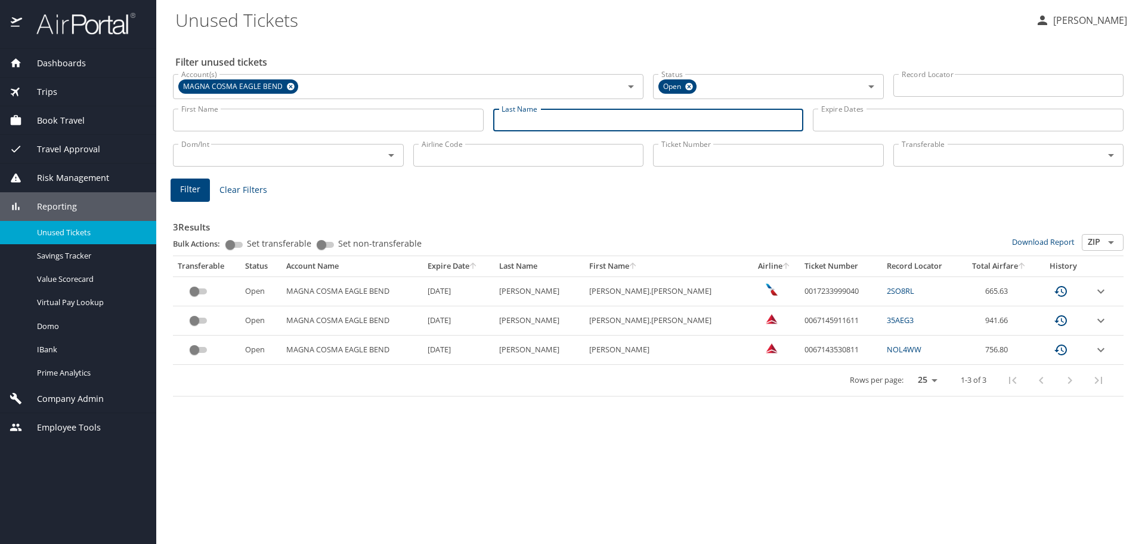
click at [548, 122] on input "Last Name" at bounding box center [648, 120] width 311 height 23
type input "buckle"
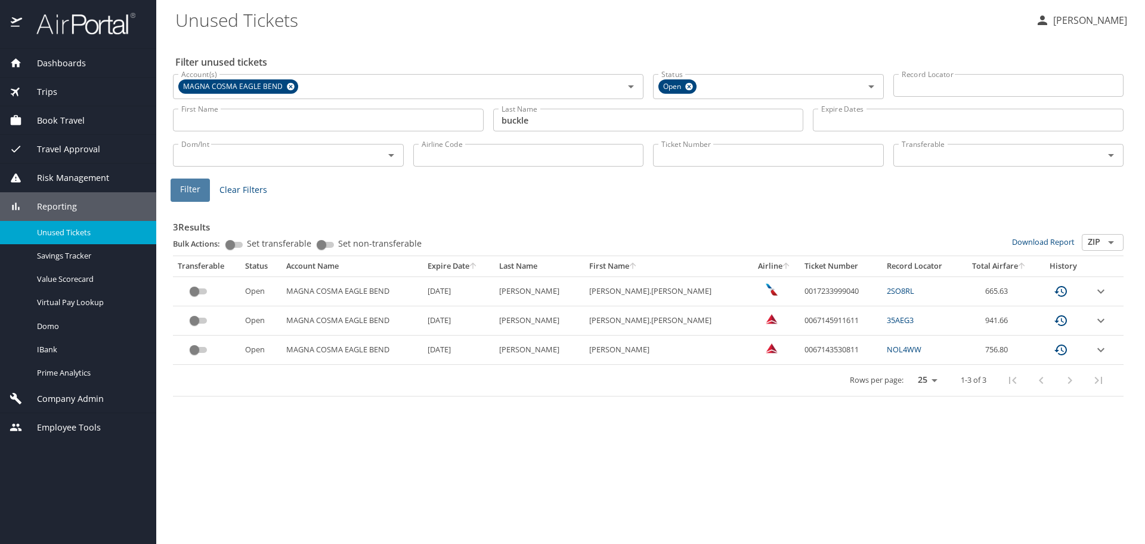
click at [183, 183] on span "Filter" at bounding box center [190, 189] width 20 height 15
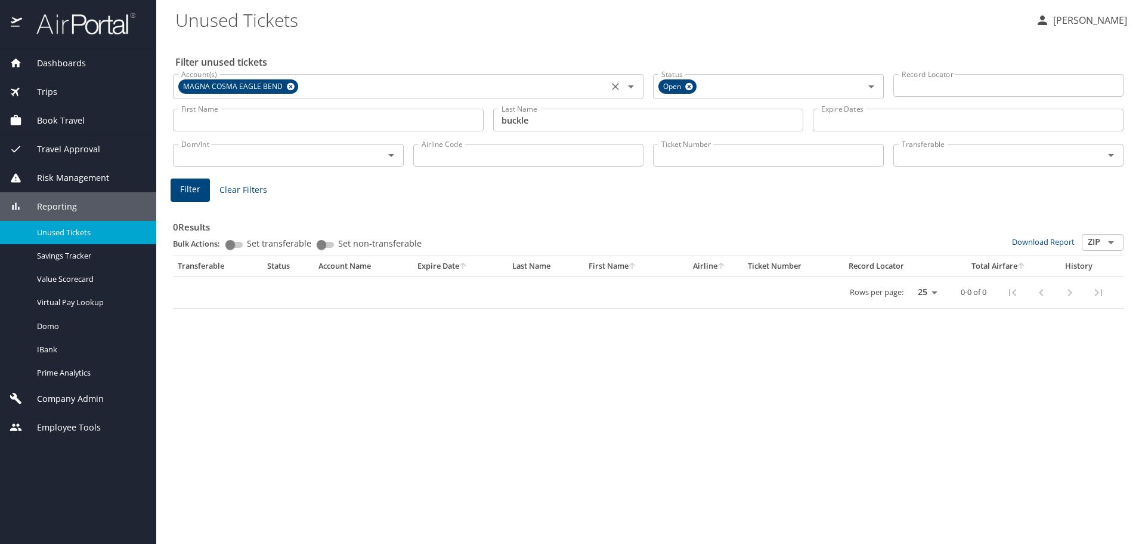
click at [288, 84] on icon at bounding box center [290, 86] width 9 height 13
click at [298, 85] on input "Account(s)" at bounding box center [391, 86] width 428 height 16
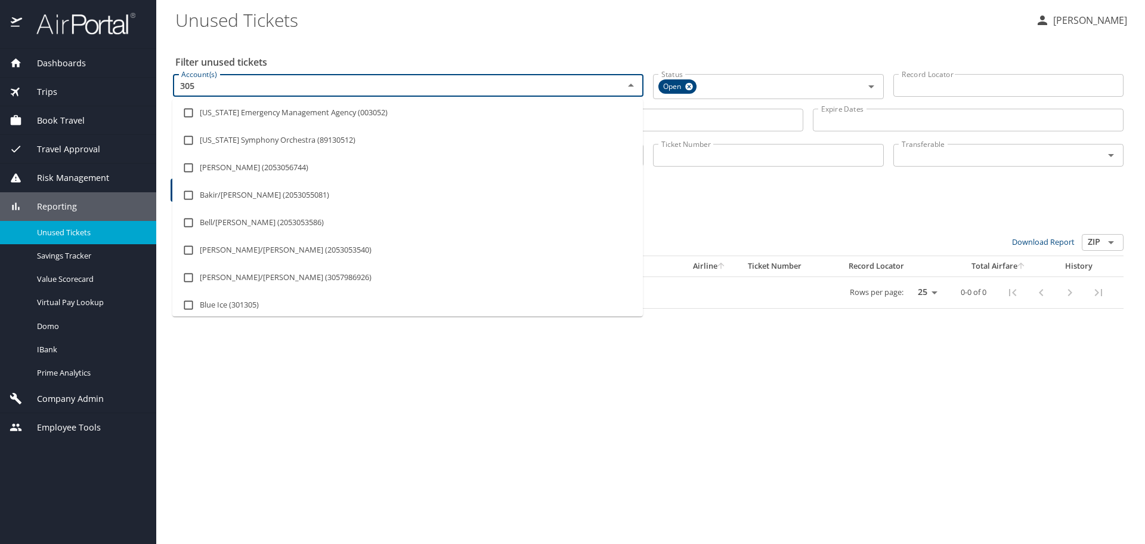
type input "3055"
click at [260, 190] on li "MAGNA ELECTRONICS - [GEOGRAPHIC_DATA] (3055)" at bounding box center [407, 194] width 471 height 27
checkbox input "true"
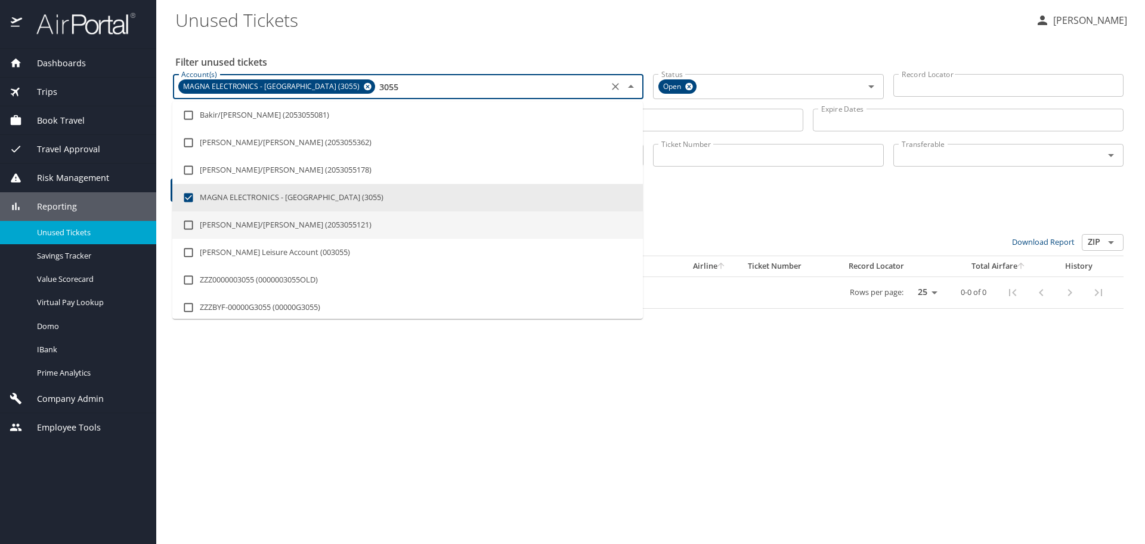
type input "3055"
click at [665, 219] on h3 "0 Results" at bounding box center [648, 223] width 951 height 21
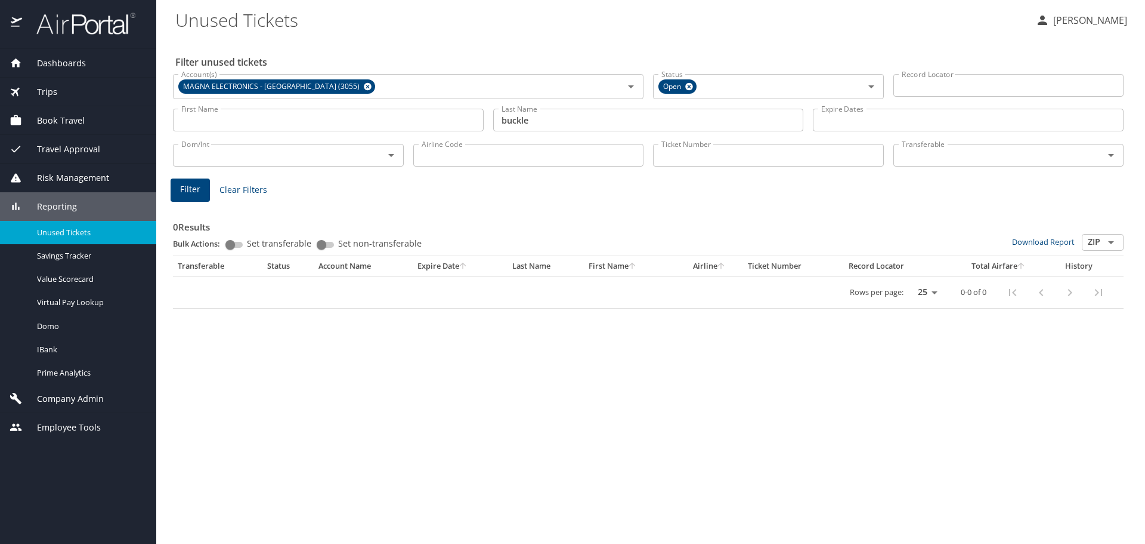
click at [169, 186] on main "Unused Tickets [PERSON_NAME] Filter unused tickets Account(s) MAGNA ELECTRONICS…" at bounding box center [650, 272] width 989 height 544
click at [188, 187] on span "Filter" at bounding box center [190, 189] width 20 height 15
click at [540, 118] on input "buckle" at bounding box center [648, 120] width 311 height 23
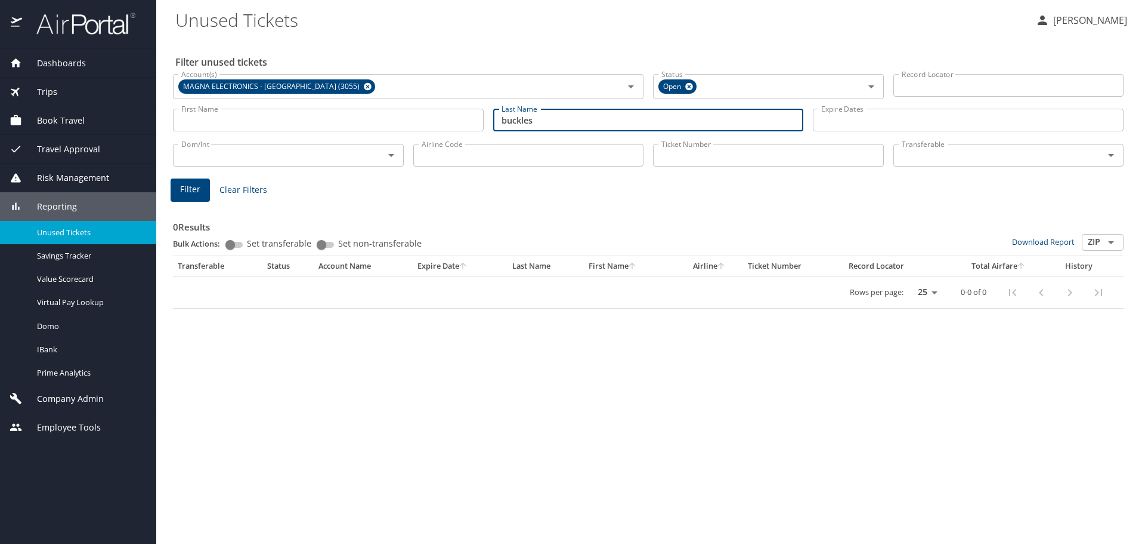
click at [196, 194] on span "Filter" at bounding box center [190, 189] width 20 height 15
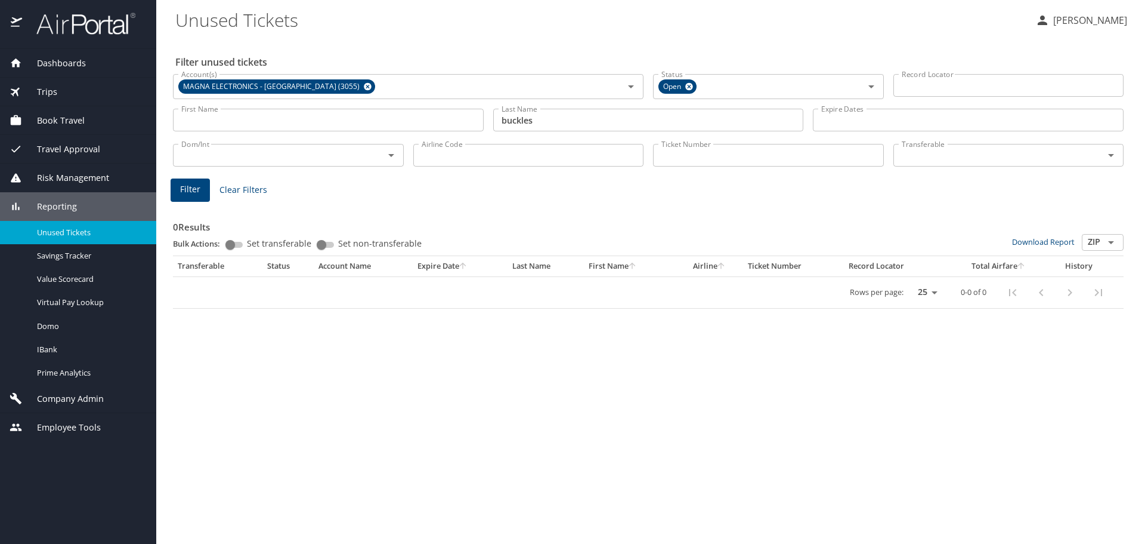
click at [543, 122] on input "buckles" at bounding box center [648, 120] width 311 height 23
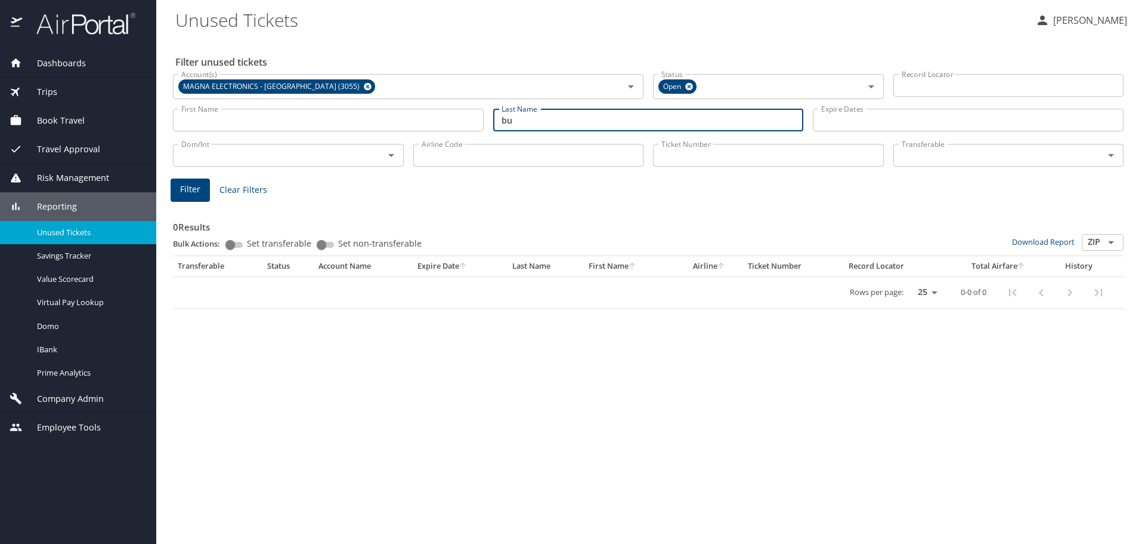
type input "b"
click at [483, 159] on input "Airline Code" at bounding box center [528, 155] width 231 height 23
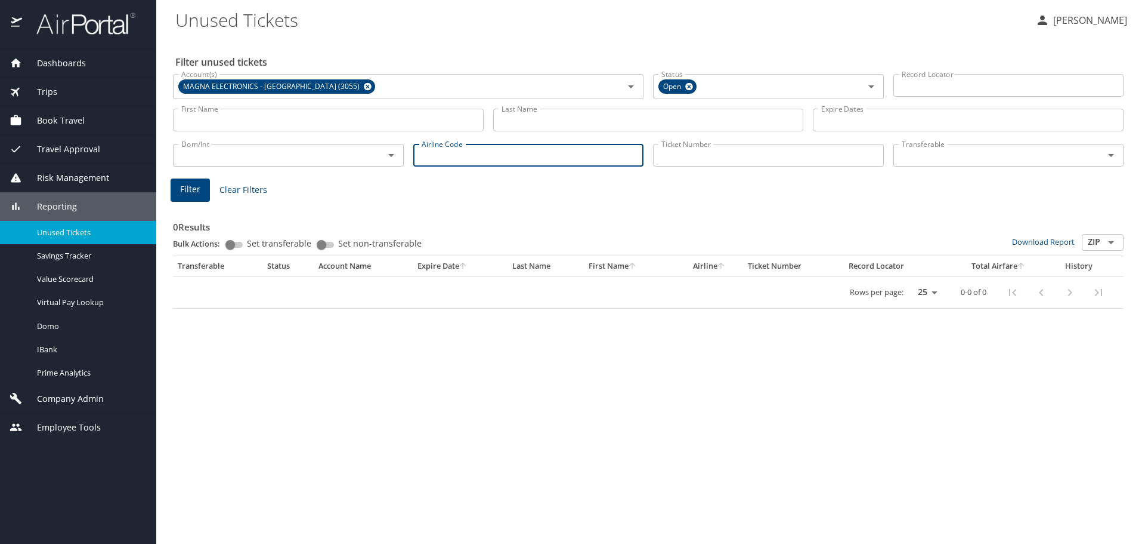
type input "dl"
click at [190, 189] on span "Filter" at bounding box center [190, 189] width 20 height 15
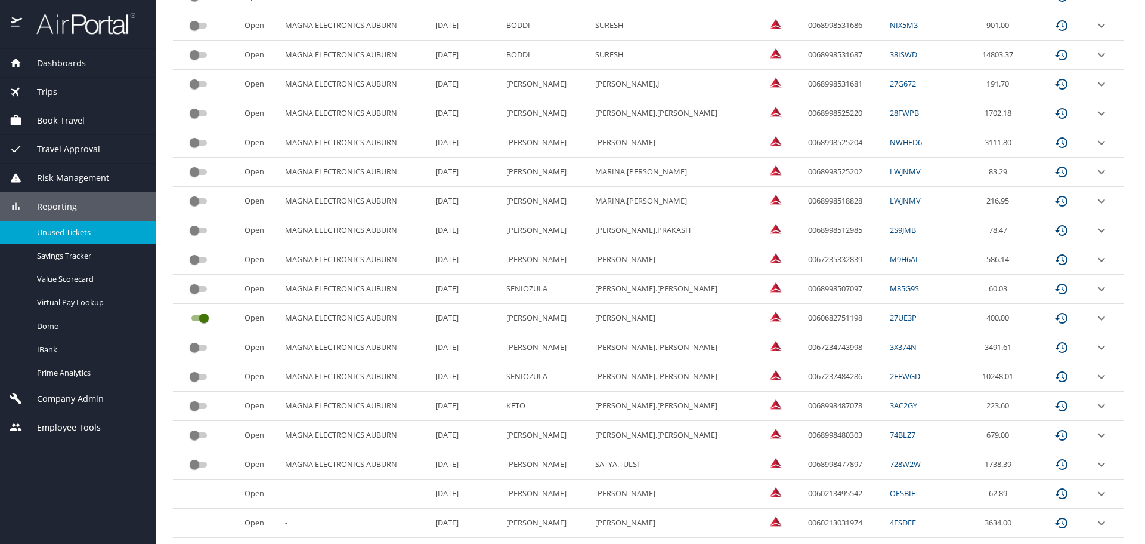
scroll to position [354, 0]
